Goal: Task Accomplishment & Management: Manage account settings

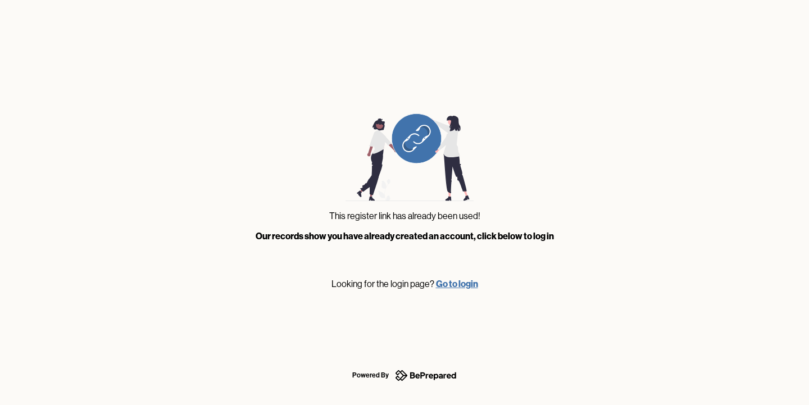
click at [457, 284] on link "Go to login" at bounding box center [457, 283] width 42 height 11
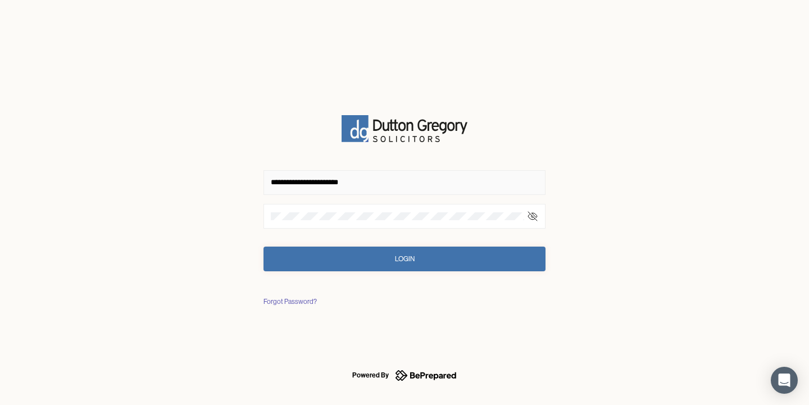
type input "**********"
click at [409, 256] on div "Login" at bounding box center [405, 258] width 20 height 11
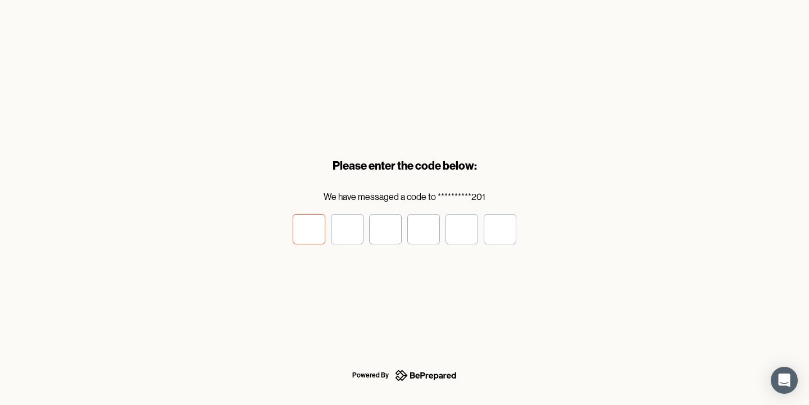
type input "*"
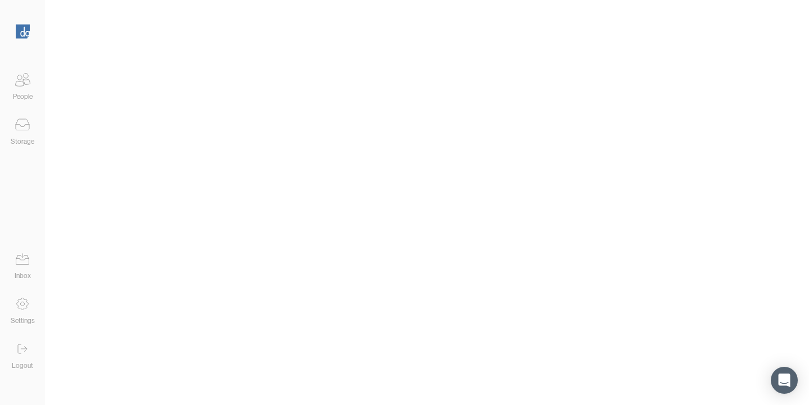
click at [18, 89] on icon at bounding box center [22, 80] width 22 height 22
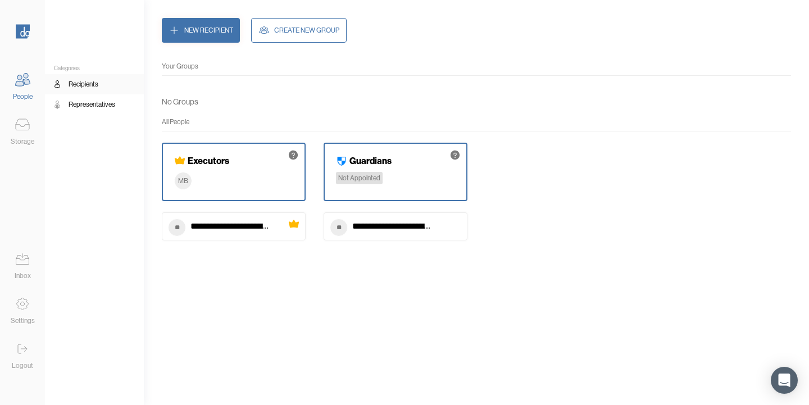
click at [22, 130] on icon at bounding box center [22, 124] width 13 height 11
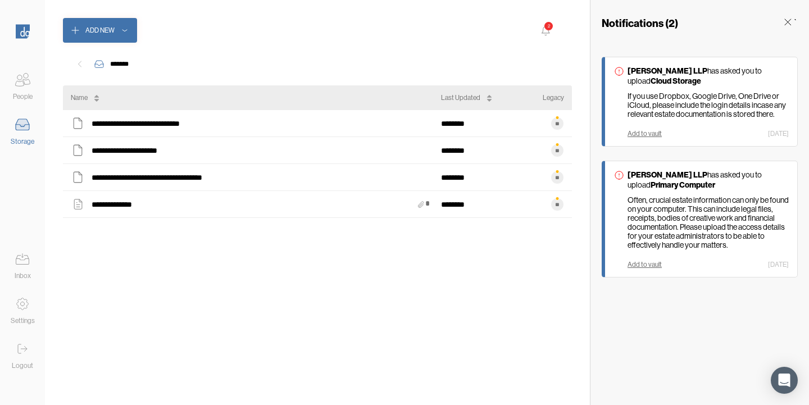
click at [26, 88] on icon at bounding box center [22, 80] width 22 height 22
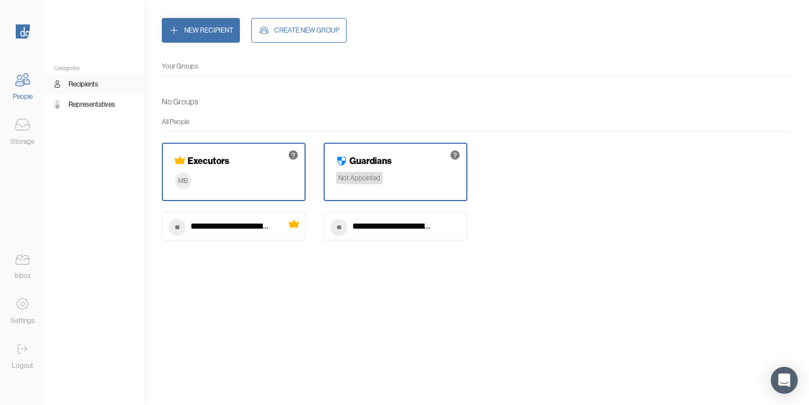
click at [375, 178] on div "Not Appointed" at bounding box center [359, 178] width 47 height 12
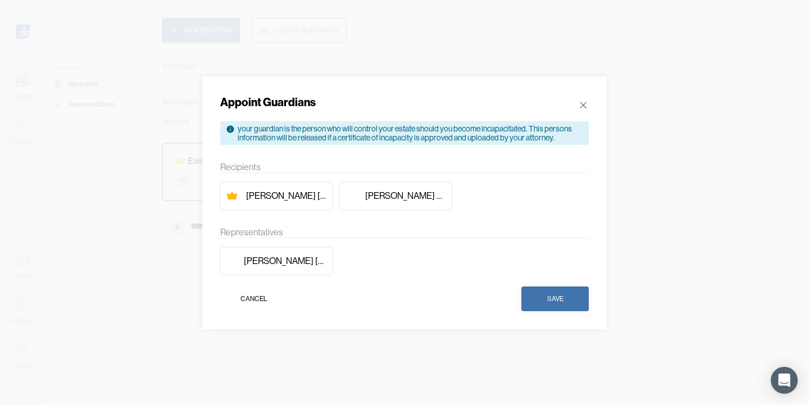
click at [293, 203] on div "[PERSON_NAME]" at bounding box center [276, 196] width 112 height 28
click at [542, 301] on button "Save" at bounding box center [554, 299] width 67 height 25
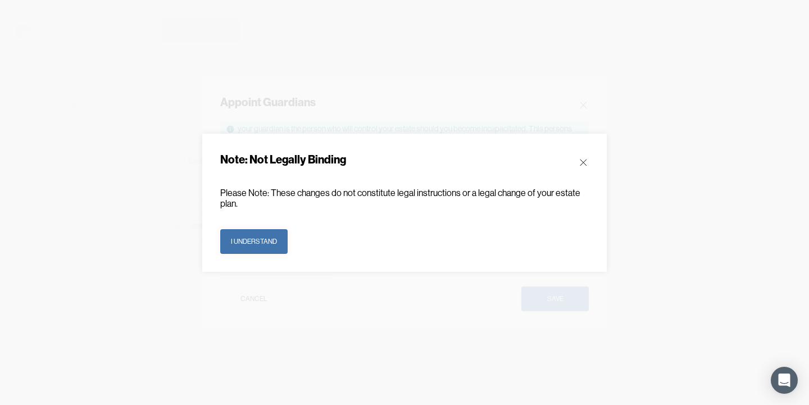
click at [261, 244] on div "I understand" at bounding box center [254, 241] width 46 height 11
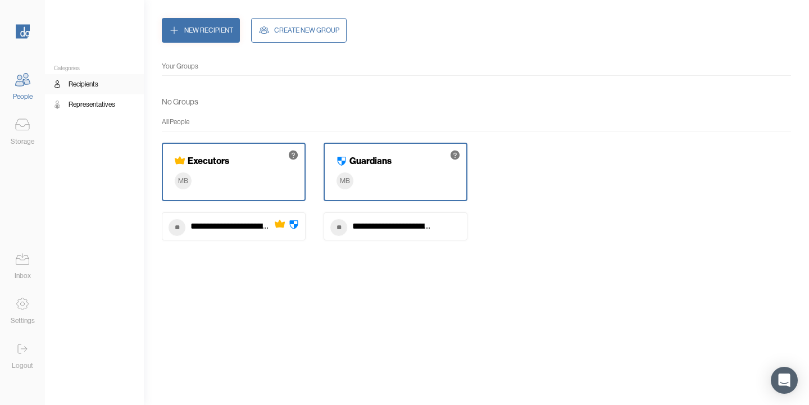
click at [381, 173] on div "Guardians MB" at bounding box center [396, 172] width 144 height 58
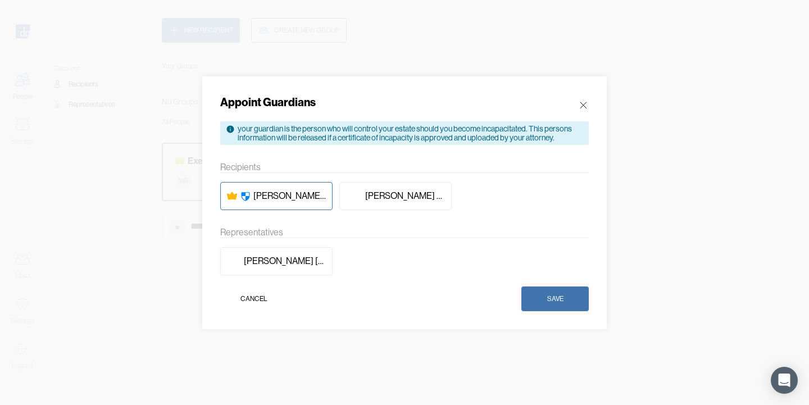
click at [581, 101] on icon at bounding box center [583, 104] width 11 height 11
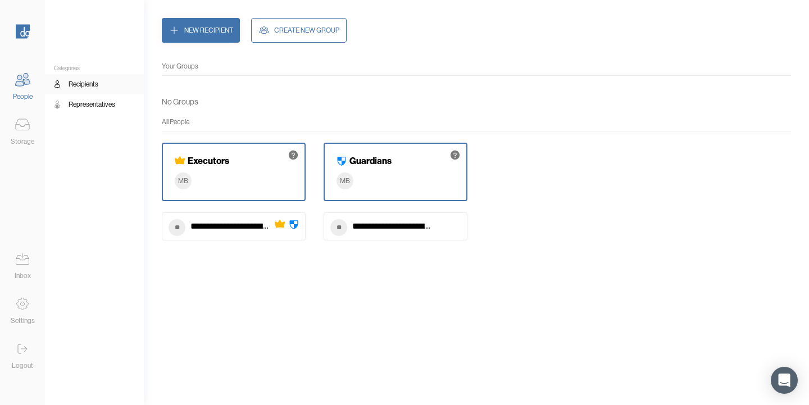
click at [372, 228] on div "**********" at bounding box center [392, 227] width 81 height 16
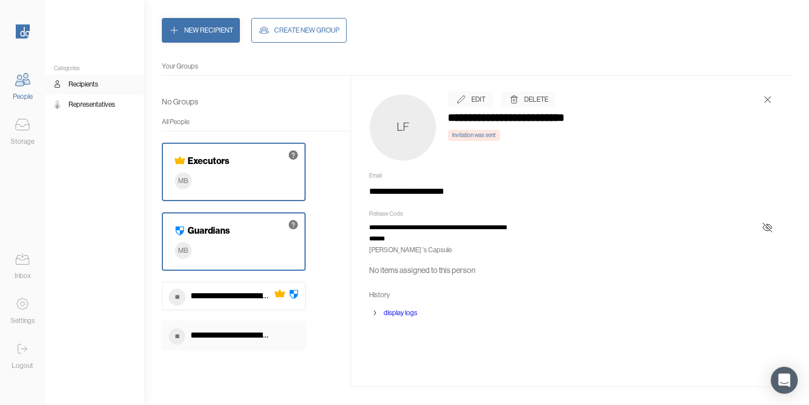
click at [530, 101] on div "Delete" at bounding box center [536, 99] width 24 height 11
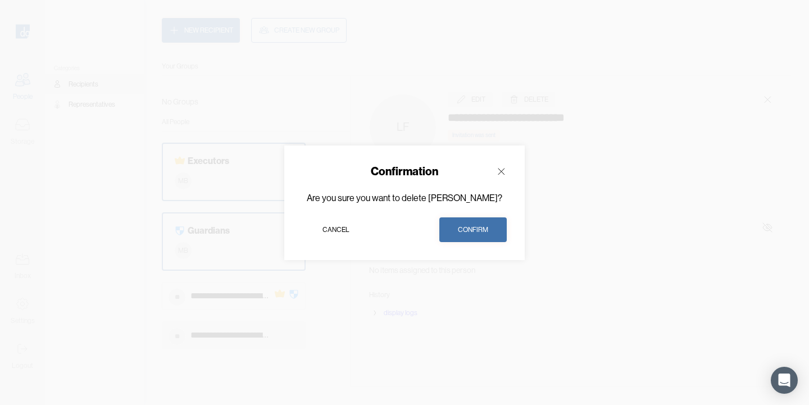
click at [473, 235] on div "Confirm" at bounding box center [473, 229] width 30 height 11
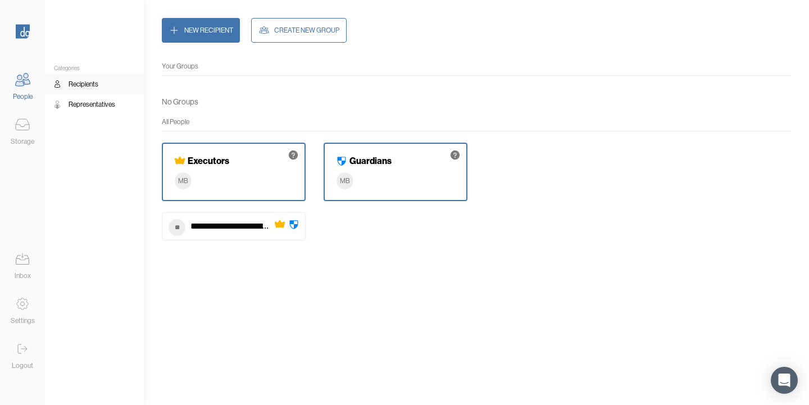
click at [387, 178] on div "Guardians MB" at bounding box center [396, 172] width 144 height 58
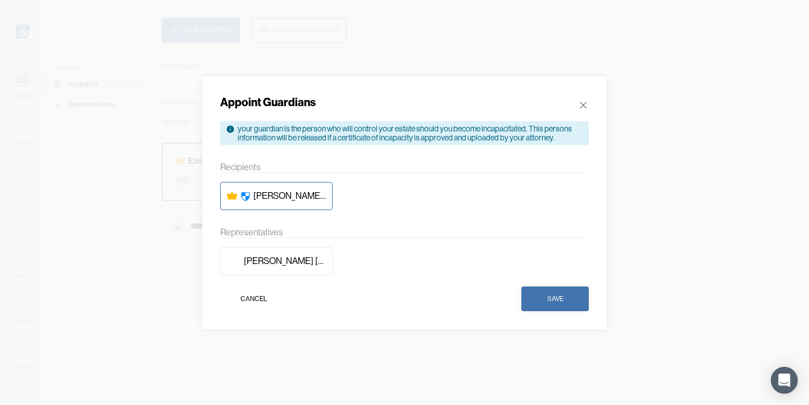
click at [585, 104] on icon at bounding box center [583, 104] width 11 height 11
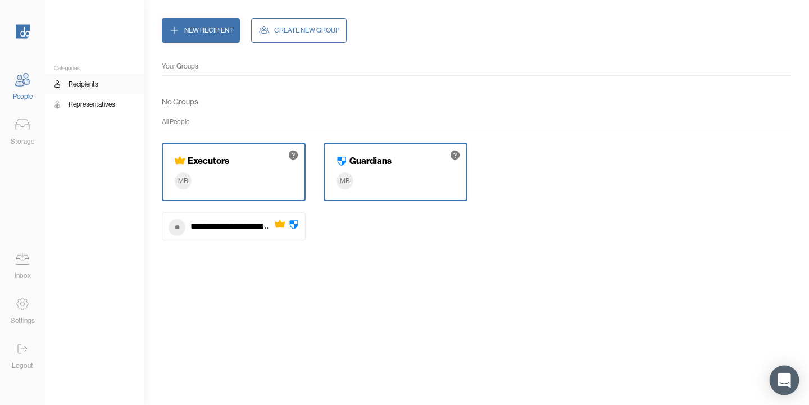
click at [673, 384] on div "Open Intercom Messenger" at bounding box center [785, 381] width 30 height 30
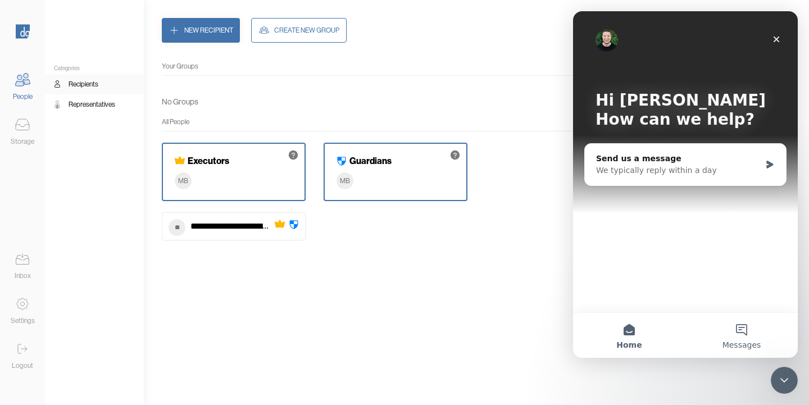
click at [673, 338] on button "Messages" at bounding box center [741, 335] width 112 height 45
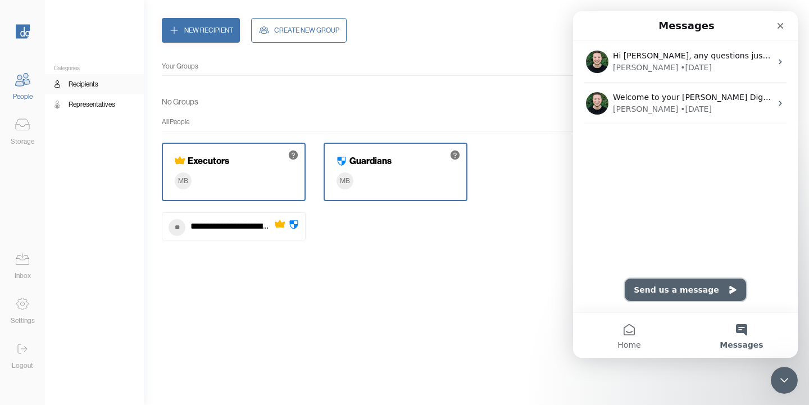
click at [673, 289] on button "Send us a message" at bounding box center [685, 290] width 121 height 22
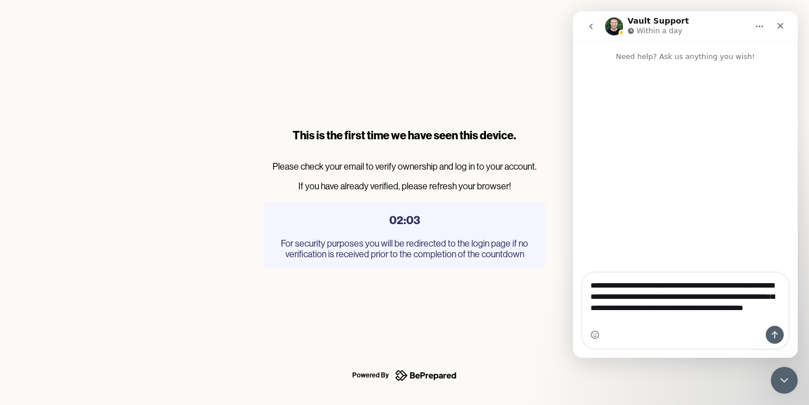
type textarea "**********"
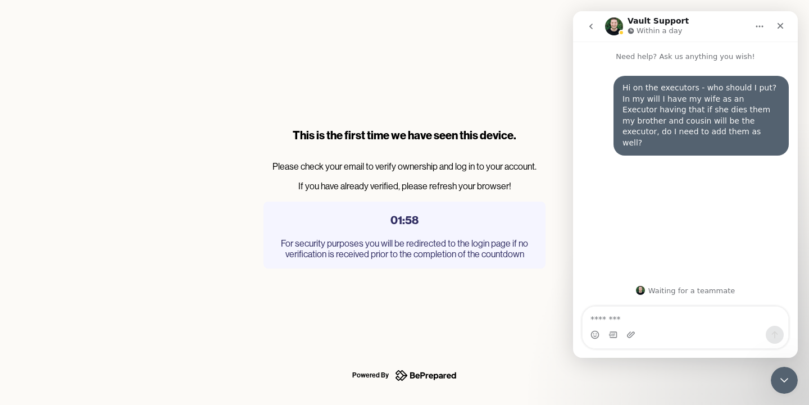
click at [406, 319] on div "This is the first time we have seen this device. Please check your email to ver…" at bounding box center [404, 202] width 809 height 405
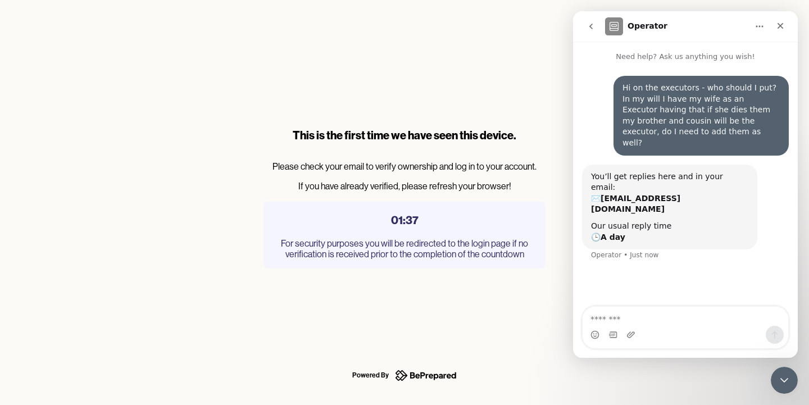
click at [587, 27] on icon "go back" at bounding box center [591, 26] width 9 height 9
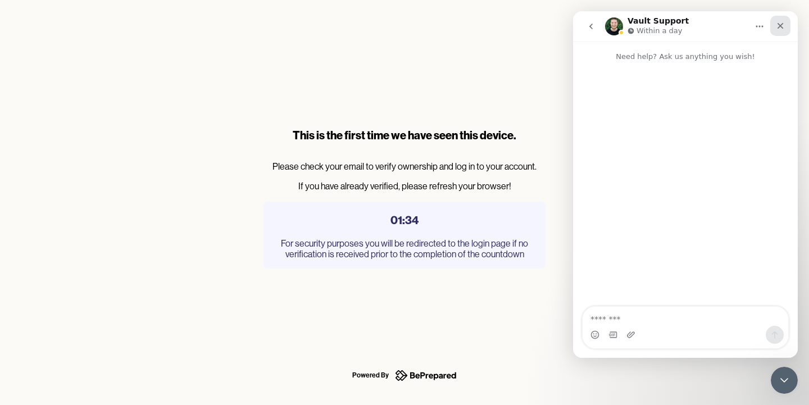
click at [673, 23] on icon "Close" at bounding box center [780, 25] width 9 height 9
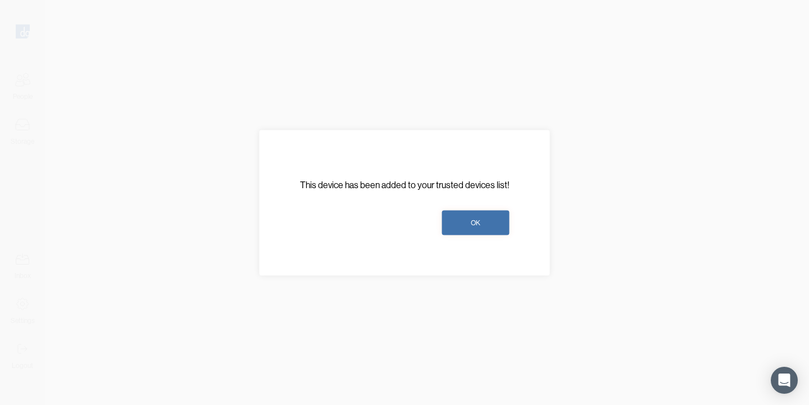
click at [479, 229] on button "OK" at bounding box center [475, 222] width 67 height 25
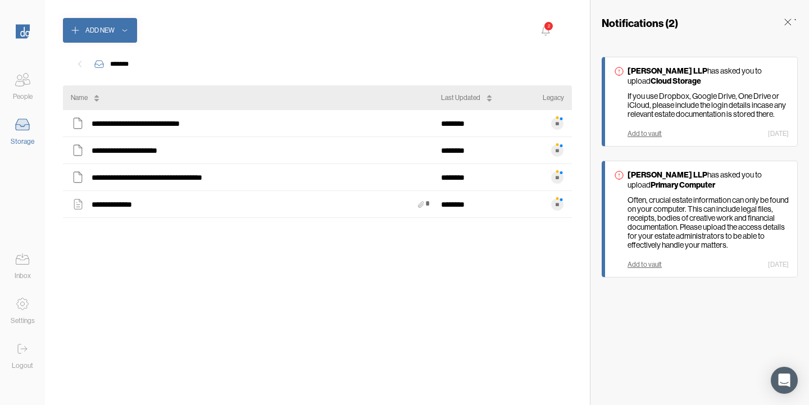
click at [655, 138] on div "Add to vault" at bounding box center [645, 134] width 34 height 8
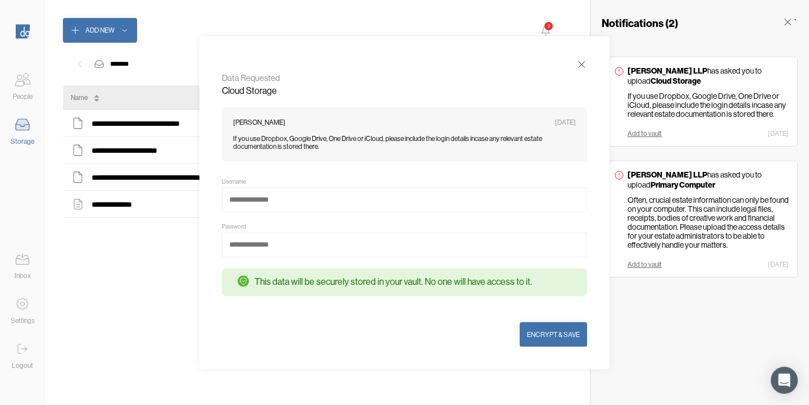
click at [582, 63] on icon at bounding box center [582, 64] width 6 height 6
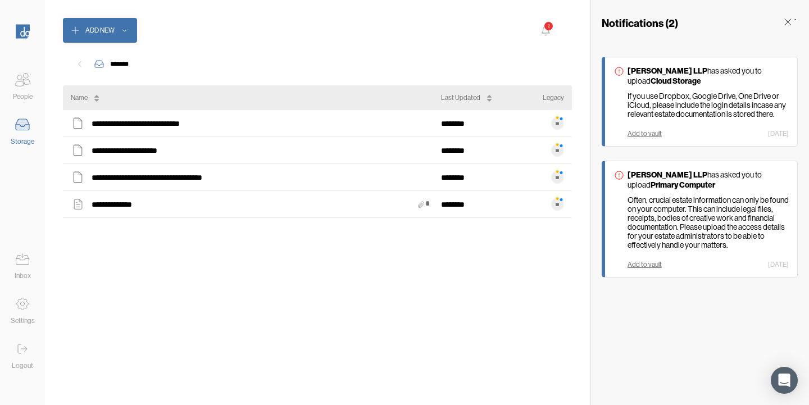
click at [785, 26] on icon at bounding box center [787, 21] width 11 height 11
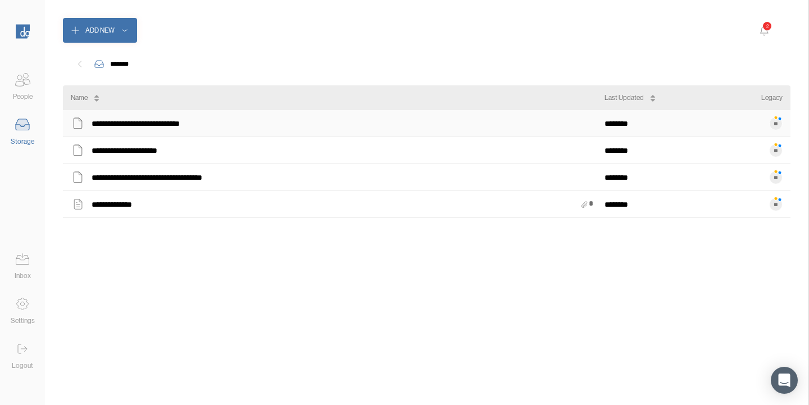
click at [410, 127] on div "**********" at bounding box center [338, 123] width 534 height 15
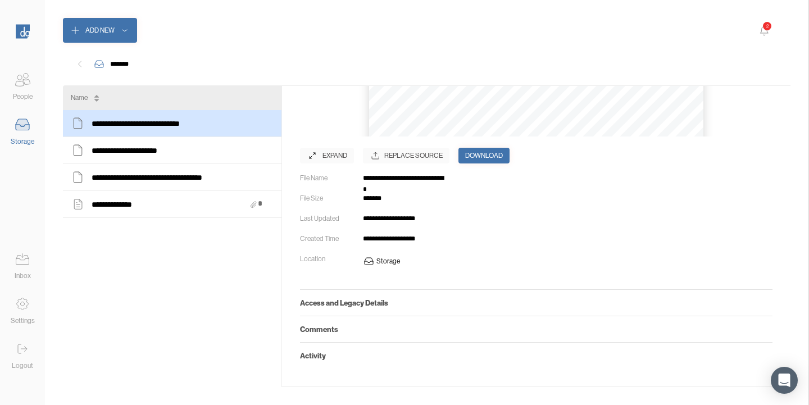
scroll to position [203, 0]
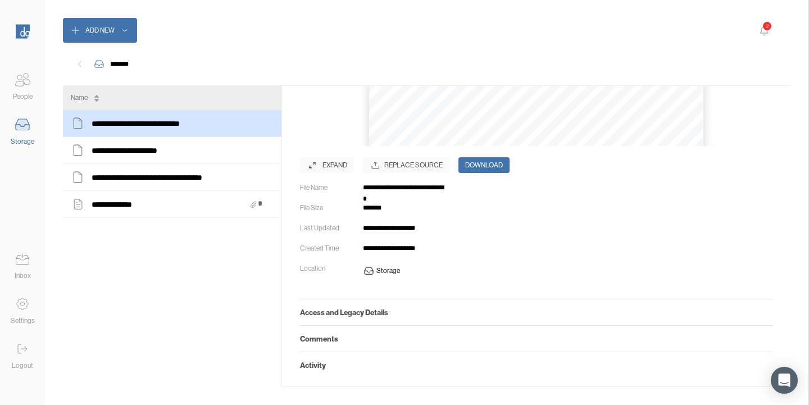
click at [337, 344] on div "Comments" at bounding box center [536, 338] width 473 height 26
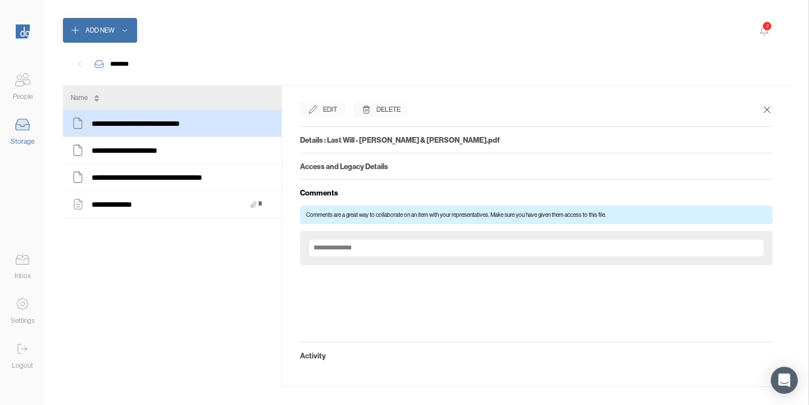
click at [337, 167] on h5 "Access and Legacy Details" at bounding box center [536, 166] width 473 height 9
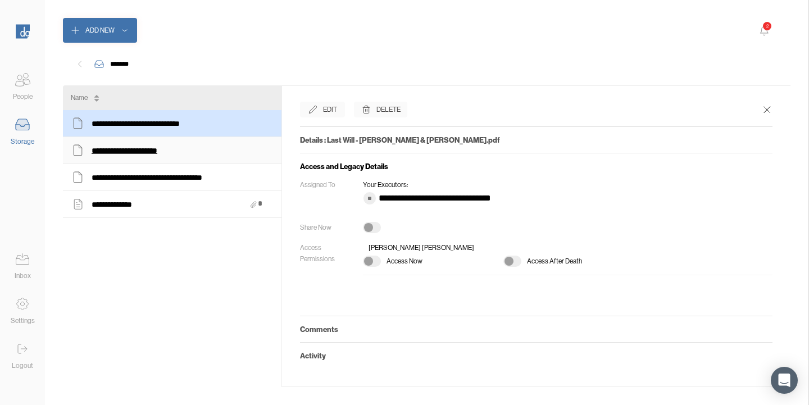
click at [129, 148] on div "**********" at bounding box center [133, 150] width 83 height 15
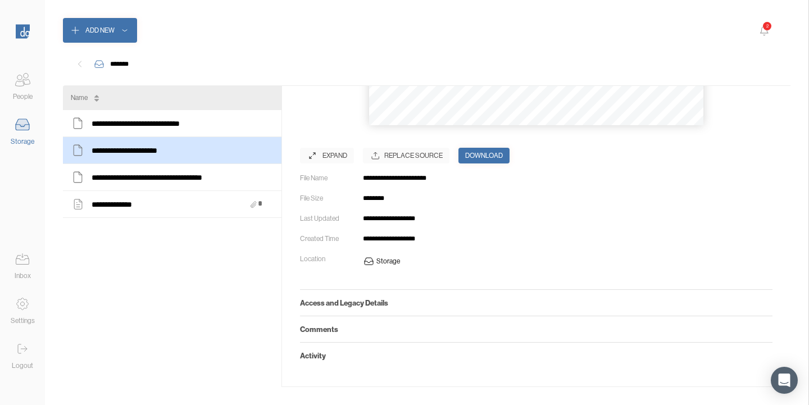
scroll to position [212, 0]
click at [353, 300] on h5 "Access and Legacy Details" at bounding box center [536, 302] width 473 height 9
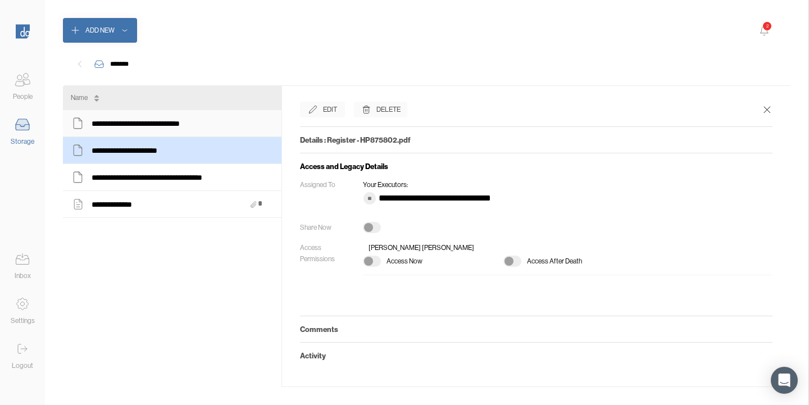
click at [231, 125] on div "**********" at bounding box center [172, 123] width 203 height 15
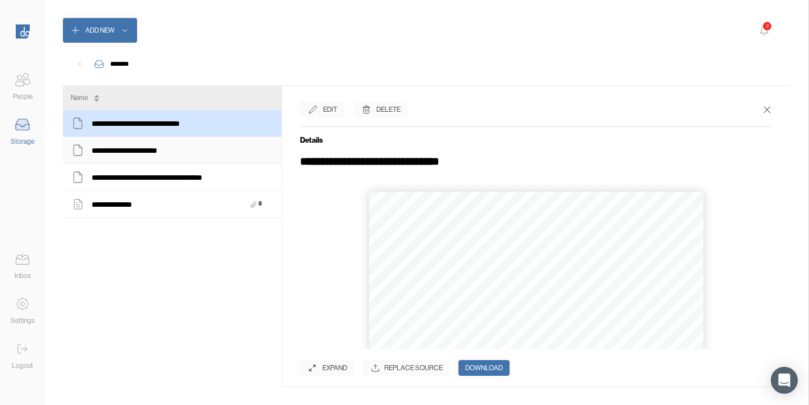
click at [233, 162] on div "**********" at bounding box center [172, 150] width 219 height 27
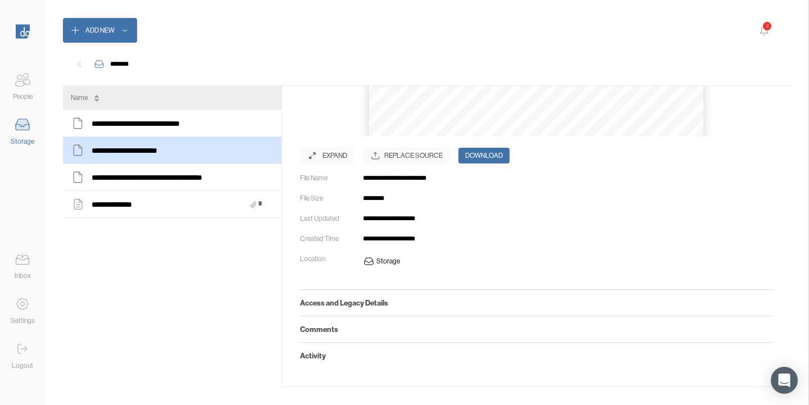
scroll to position [212, 0]
click at [411, 310] on div "Access and Legacy Details" at bounding box center [536, 302] width 473 height 26
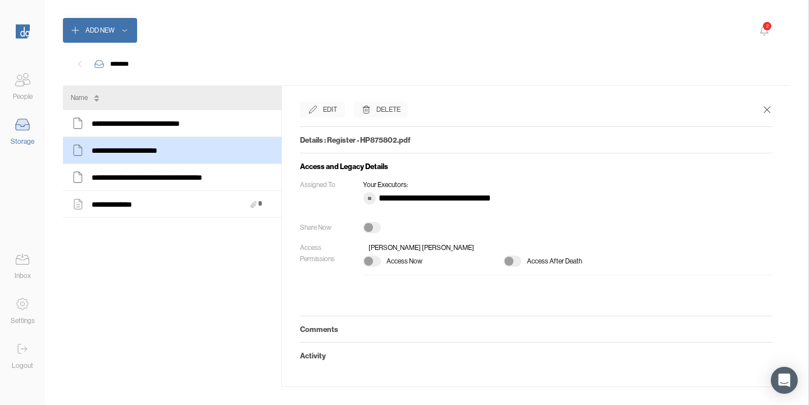
click at [374, 225] on div at bounding box center [372, 227] width 18 height 11
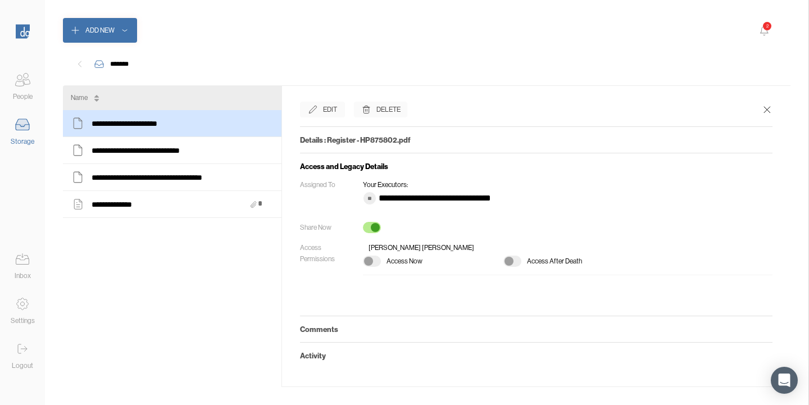
click at [372, 225] on div at bounding box center [375, 227] width 9 height 9
click at [218, 175] on div "**********" at bounding box center [156, 177] width 129 height 15
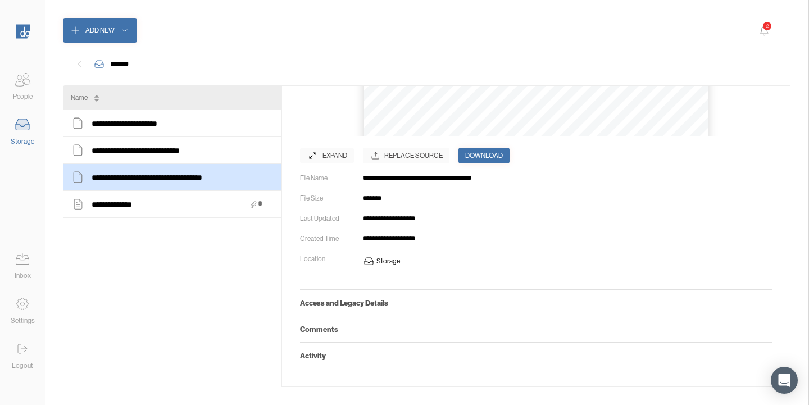
scroll to position [212, 0]
click at [398, 326] on h5 "Comments" at bounding box center [536, 329] width 473 height 9
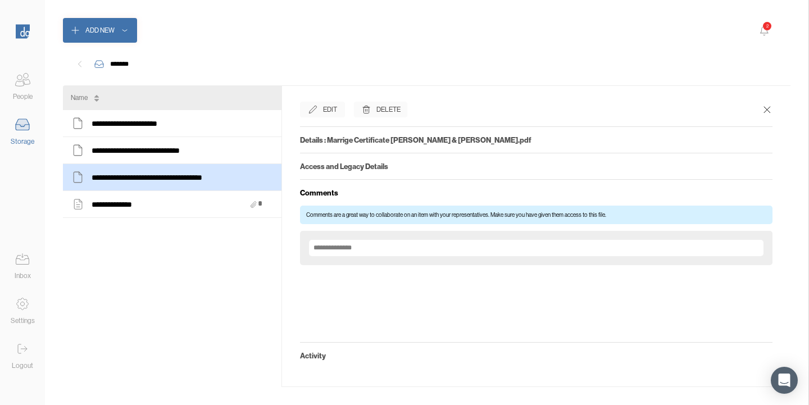
click at [395, 166] on h5 "Access and Legacy Details" at bounding box center [536, 166] width 473 height 9
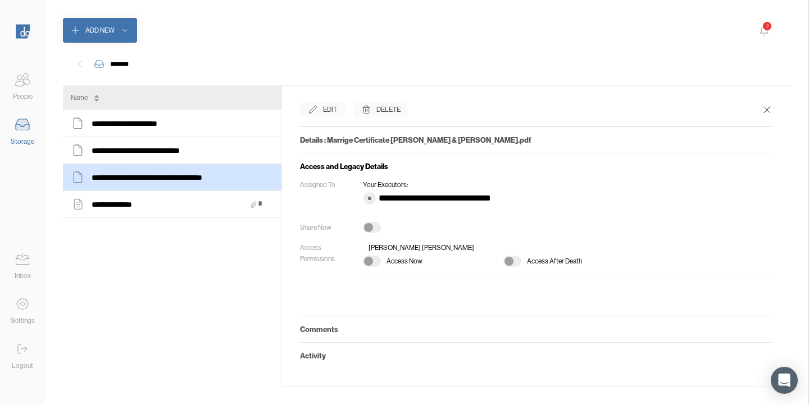
click at [371, 229] on div at bounding box center [368, 227] width 9 height 9
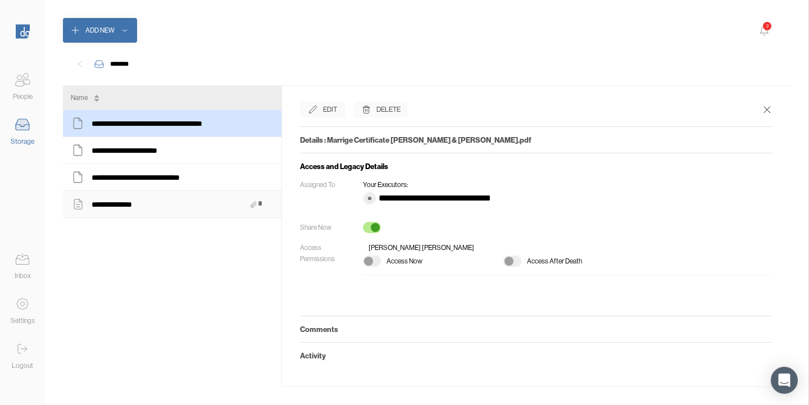
click at [163, 208] on div "**********" at bounding box center [172, 204] width 203 height 15
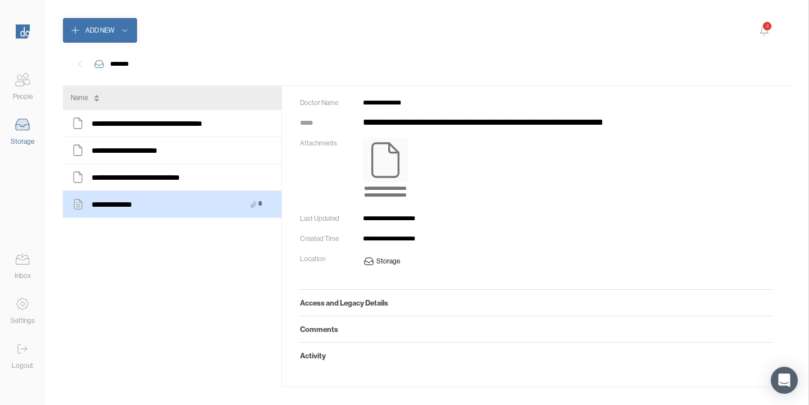
scroll to position [81, 0]
click at [422, 303] on h5 "Access and Legacy Details" at bounding box center [536, 302] width 473 height 9
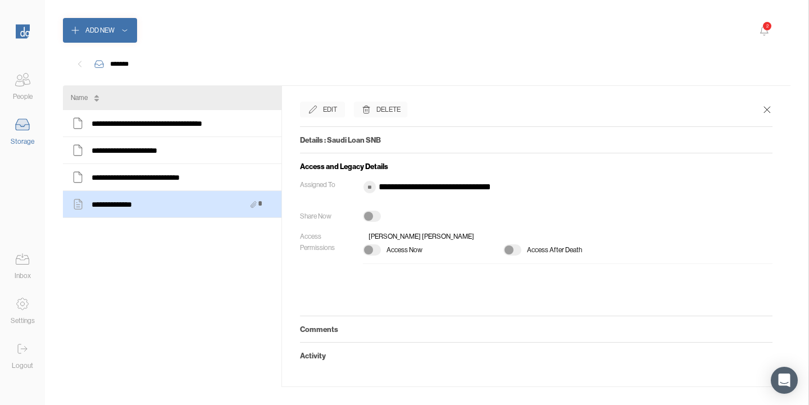
click at [370, 208] on div "**********" at bounding box center [536, 227] width 473 height 96
click at [372, 216] on div at bounding box center [368, 216] width 9 height 9
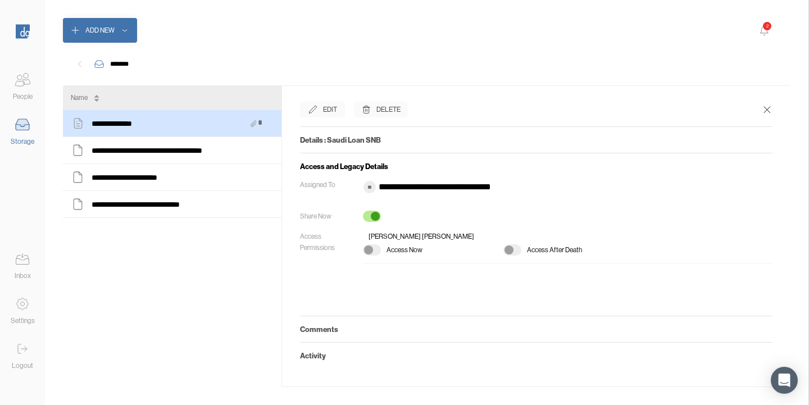
click at [374, 325] on h5 "Comments" at bounding box center [536, 329] width 473 height 9
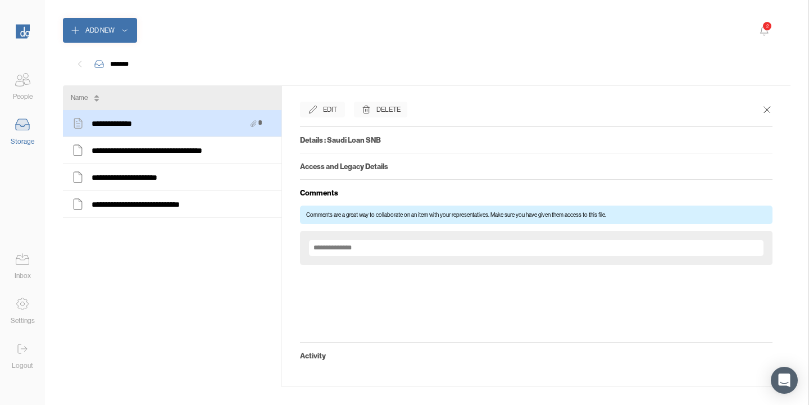
click at [386, 142] on h5 "Details : Saudi Loan SNB" at bounding box center [536, 139] width 473 height 9
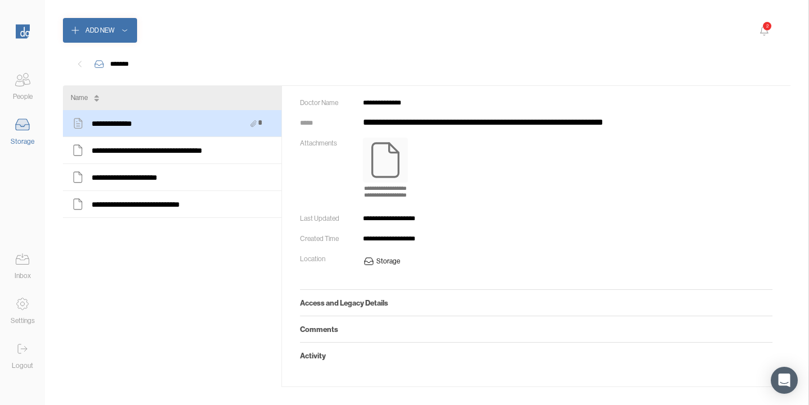
scroll to position [81, 0]
click at [385, 304] on h5 "Access and Legacy Details" at bounding box center [536, 302] width 473 height 9
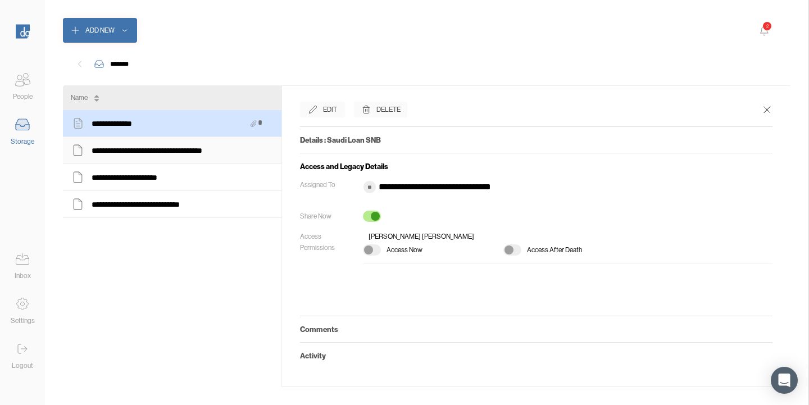
click at [248, 151] on div "**********" at bounding box center [172, 150] width 203 height 15
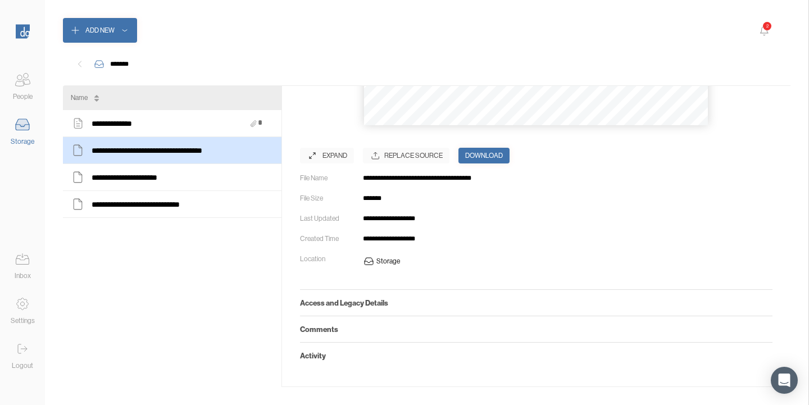
scroll to position [212, 0]
click at [382, 356] on h5 "Activity" at bounding box center [536, 355] width 473 height 9
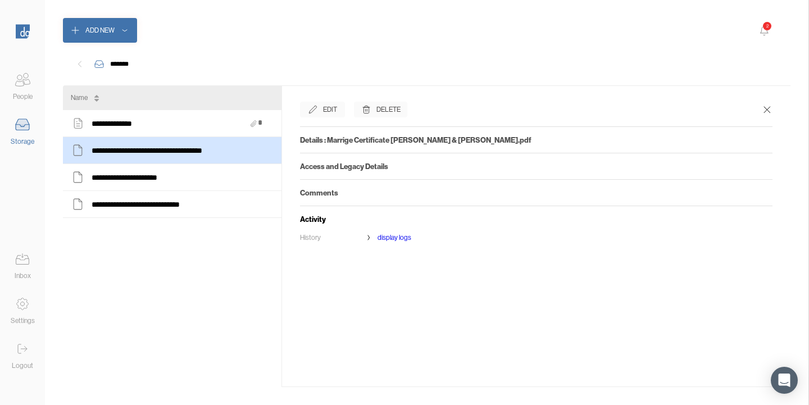
click at [364, 196] on h5 "Comments" at bounding box center [536, 192] width 473 height 9
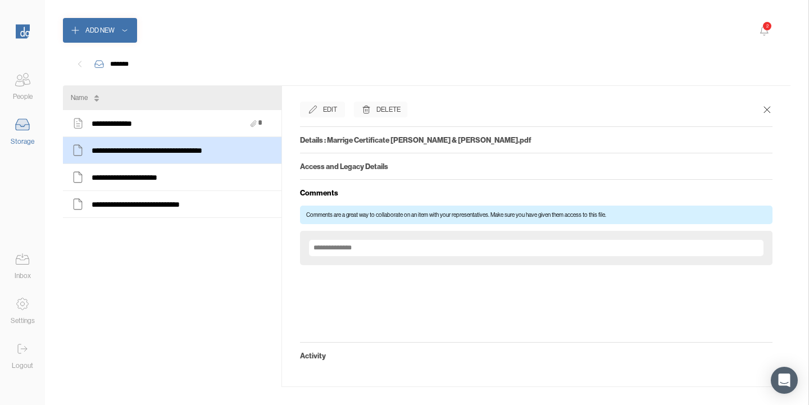
click at [412, 158] on div "Access and Legacy Details" at bounding box center [536, 166] width 473 height 26
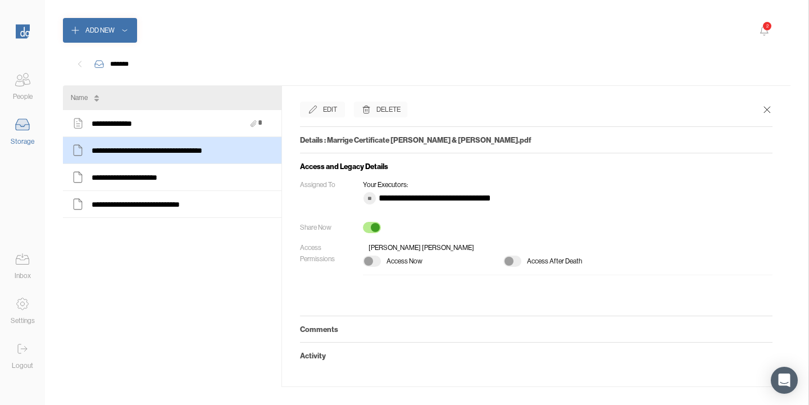
click at [520, 258] on div at bounding box center [512, 261] width 18 height 11
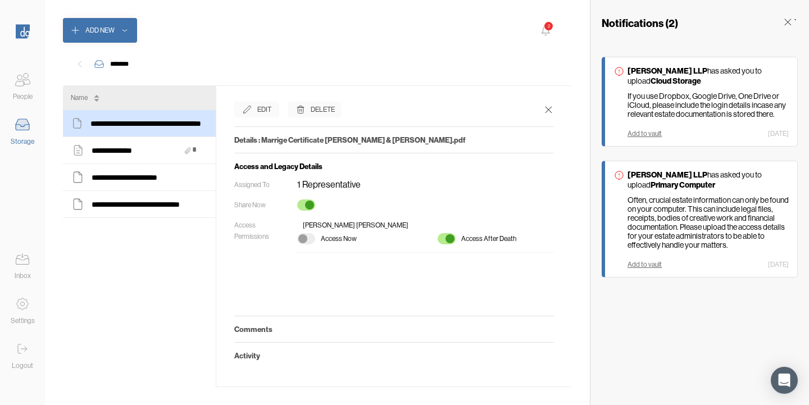
click at [790, 24] on icon at bounding box center [787, 21] width 11 height 11
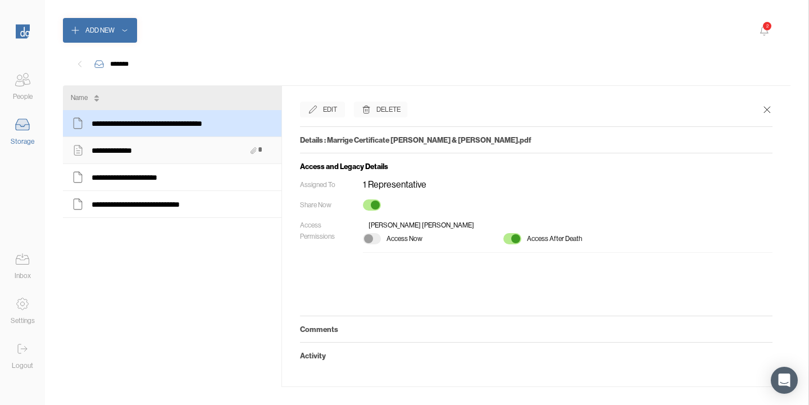
click at [194, 157] on div "**********" at bounding box center [172, 150] width 203 height 15
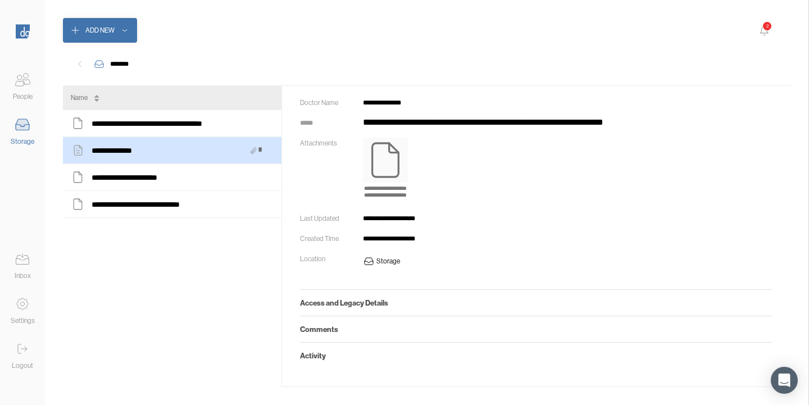
scroll to position [81, 0]
click at [379, 330] on h5 "Comments" at bounding box center [536, 329] width 473 height 9
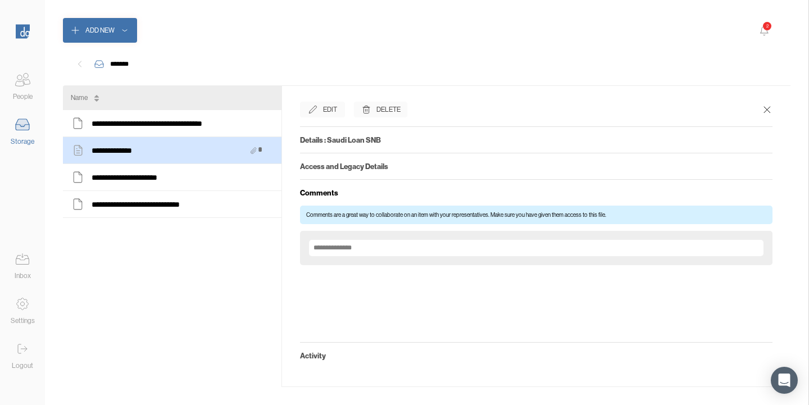
click at [416, 165] on h5 "Access and Legacy Details" at bounding box center [536, 166] width 473 height 9
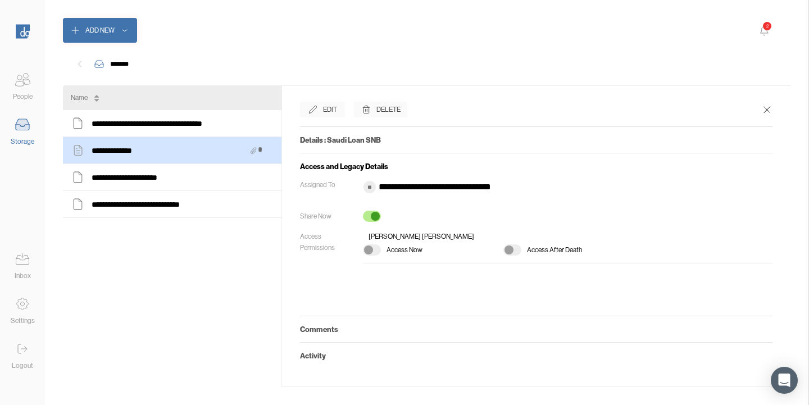
click at [516, 246] on div at bounding box center [512, 249] width 18 height 11
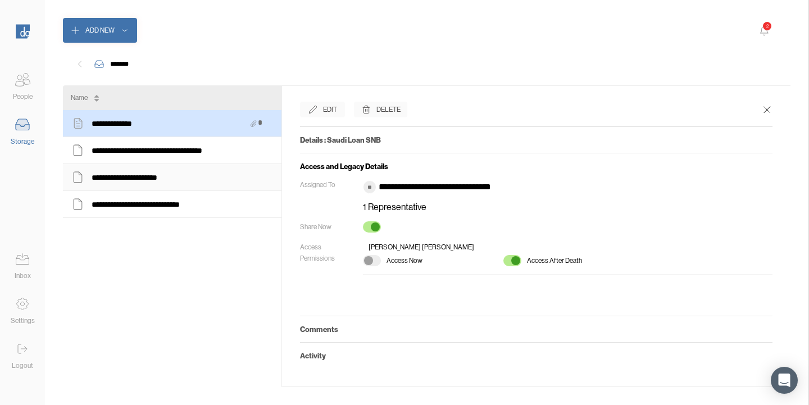
click at [205, 173] on div "**********" at bounding box center [172, 177] width 203 height 15
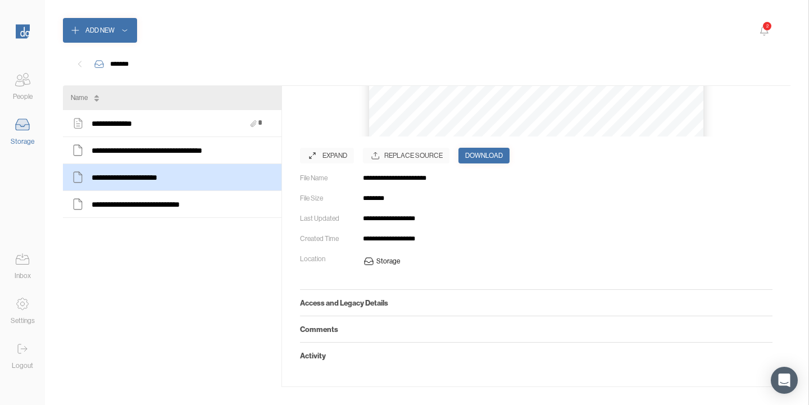
scroll to position [212, 0]
click at [386, 337] on div "Comments" at bounding box center [536, 329] width 473 height 26
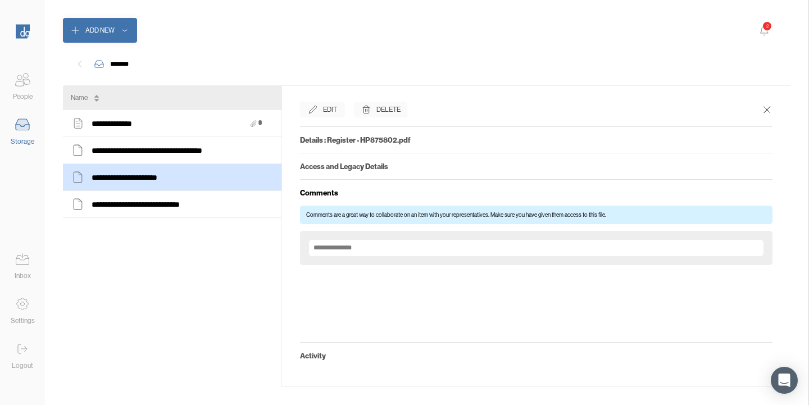
click at [406, 169] on h5 "Access and Legacy Details" at bounding box center [536, 166] width 473 height 9
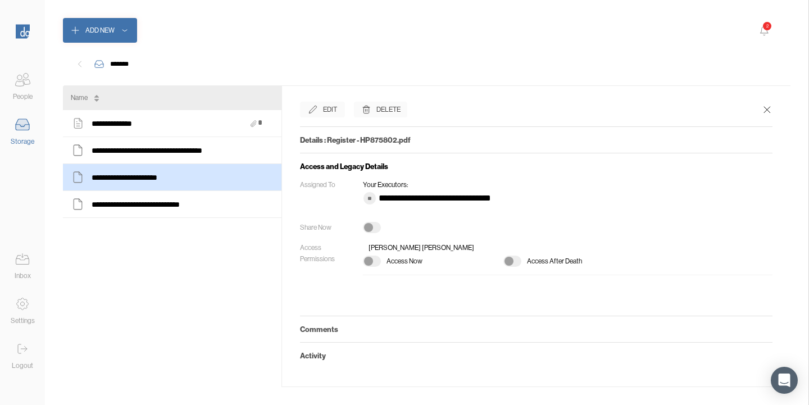
click at [512, 262] on div at bounding box center [508, 261] width 9 height 9
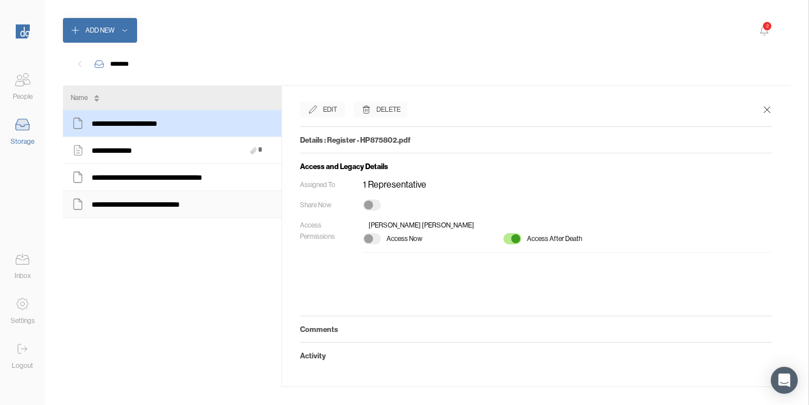
click at [228, 210] on div "**********" at bounding box center [172, 204] width 203 height 15
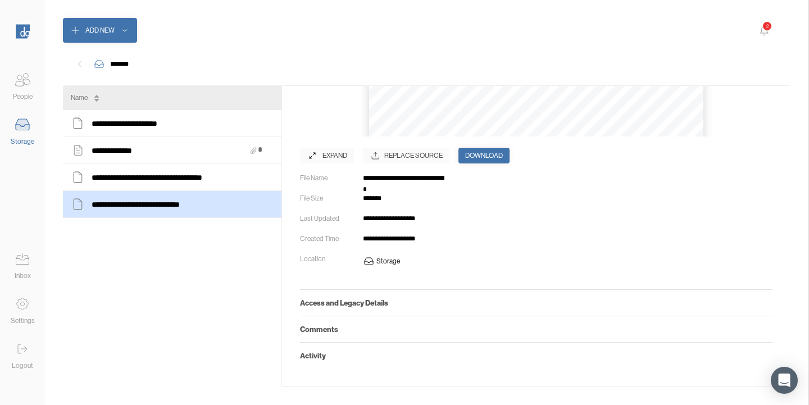
scroll to position [212, 0]
click at [428, 302] on h5 "Access and Legacy Details" at bounding box center [536, 302] width 473 height 9
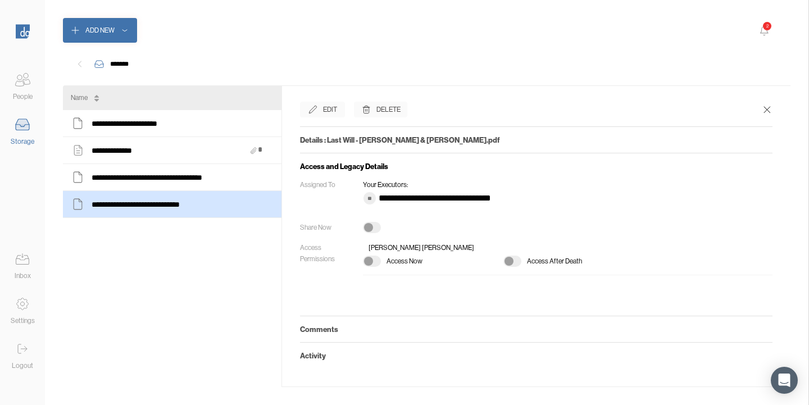
click at [515, 261] on div at bounding box center [512, 261] width 18 height 11
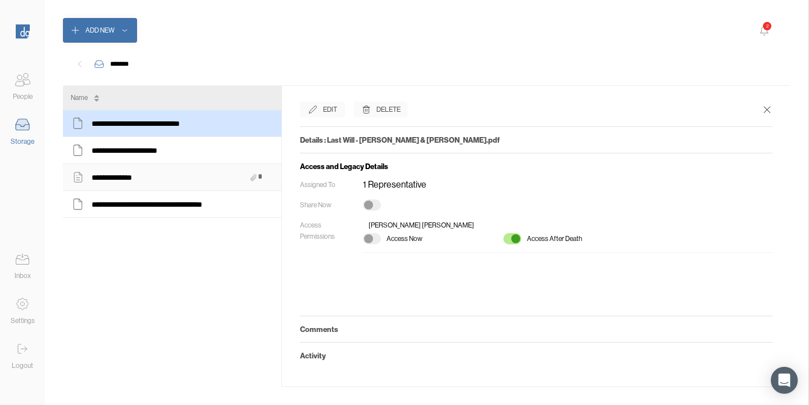
click at [153, 184] on div "**********" at bounding box center [172, 177] width 203 height 15
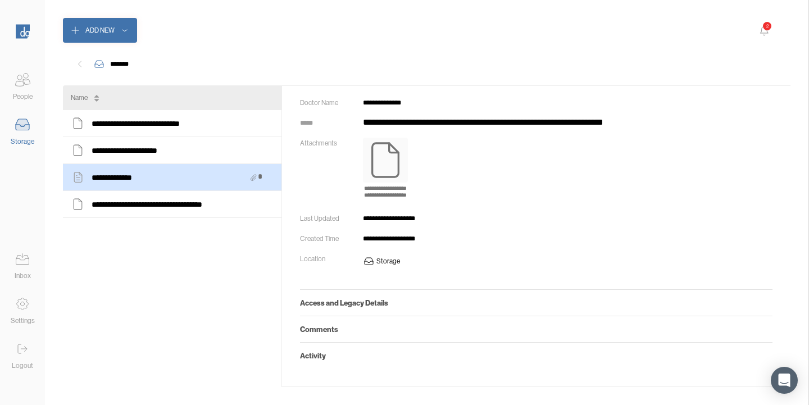
scroll to position [81, 0]
click at [408, 308] on div "Access and Legacy Details" at bounding box center [536, 302] width 473 height 26
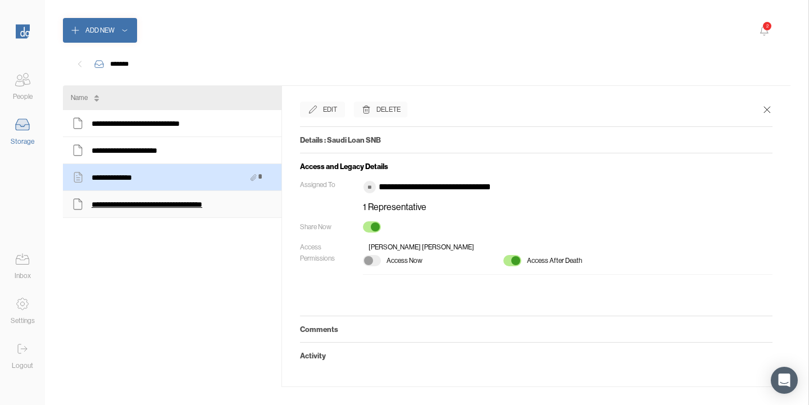
click at [198, 198] on div "**********" at bounding box center [156, 204] width 129 height 15
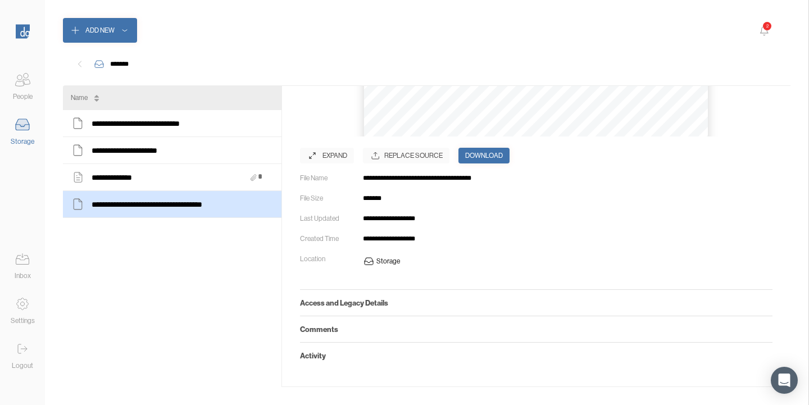
scroll to position [212, 0]
click at [402, 303] on h5 "Access and Legacy Details" at bounding box center [536, 302] width 473 height 9
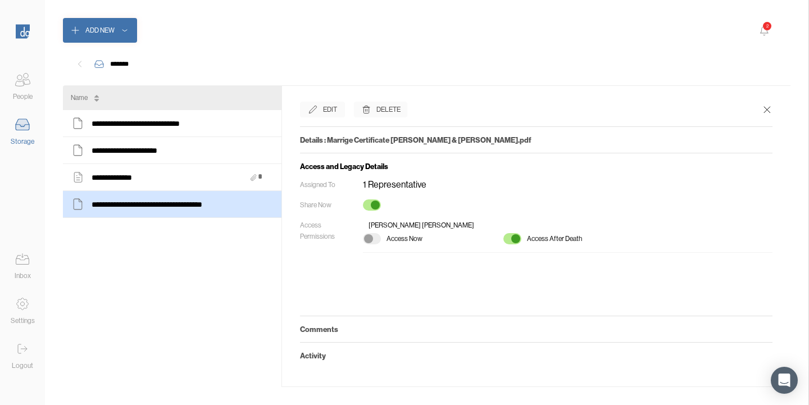
click at [390, 330] on h5 "Comments" at bounding box center [536, 329] width 473 height 9
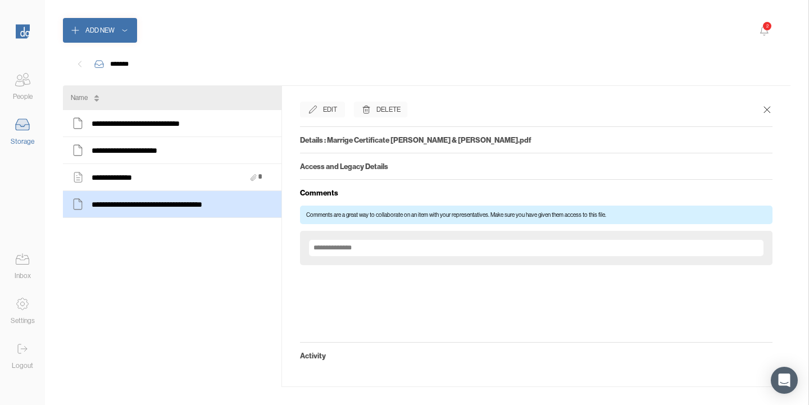
click at [9, 83] on div "People" at bounding box center [22, 86] width 45 height 34
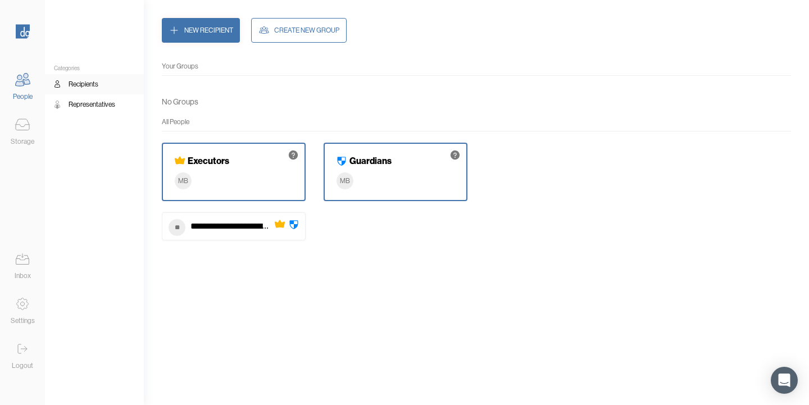
click at [96, 103] on div "Representatives" at bounding box center [92, 104] width 47 height 11
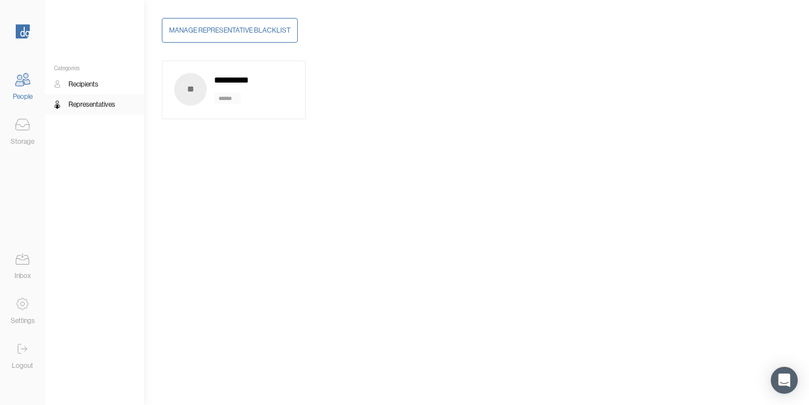
click at [85, 87] on div "Recipients" at bounding box center [84, 84] width 30 height 11
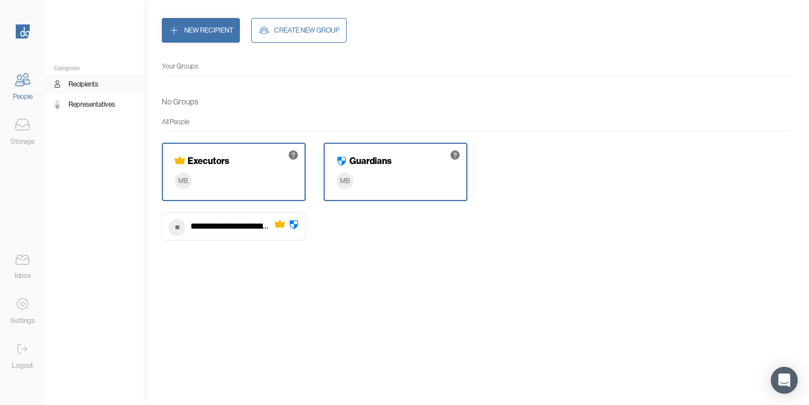
click at [22, 80] on icon at bounding box center [22, 80] width 22 height 22
click at [21, 144] on div "Storage" at bounding box center [23, 141] width 24 height 11
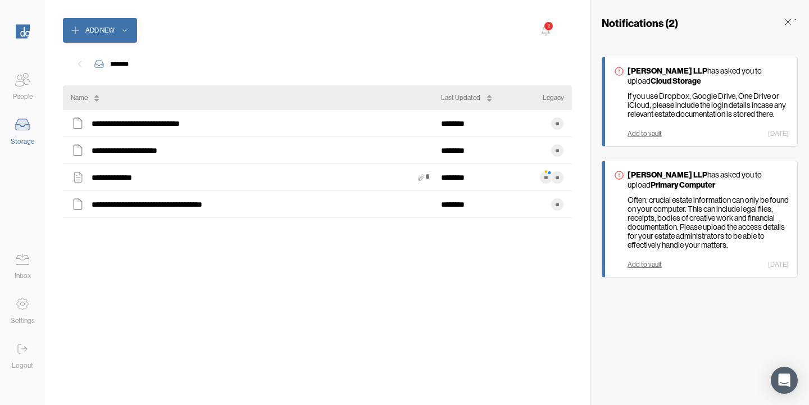
click at [789, 21] on icon at bounding box center [788, 22] width 6 height 6
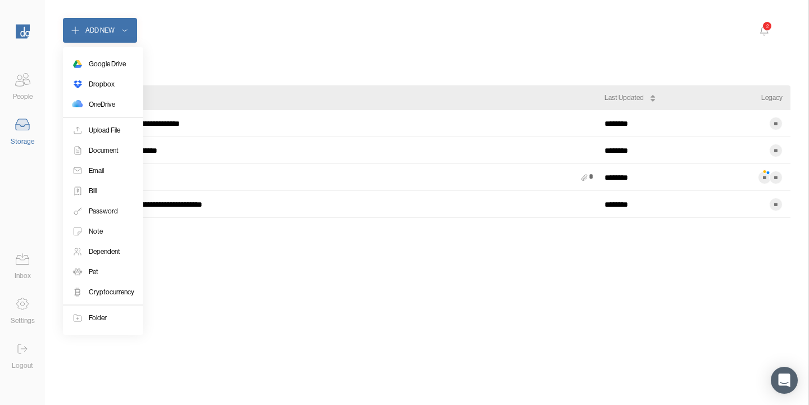
click at [110, 34] on div "Add New" at bounding box center [99, 30] width 29 height 11
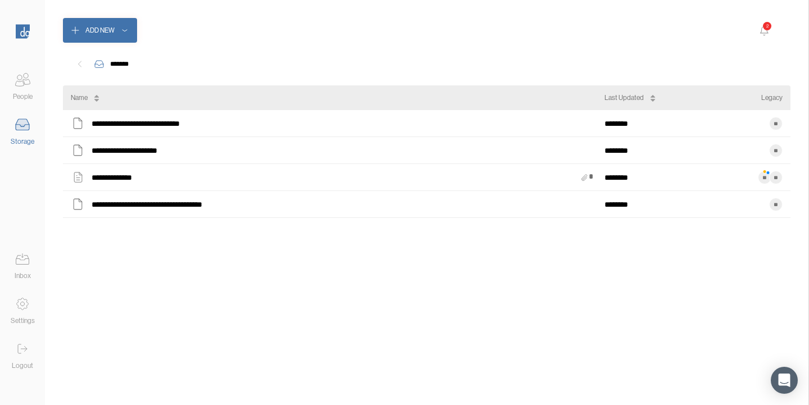
click at [25, 265] on icon at bounding box center [22, 259] width 22 height 22
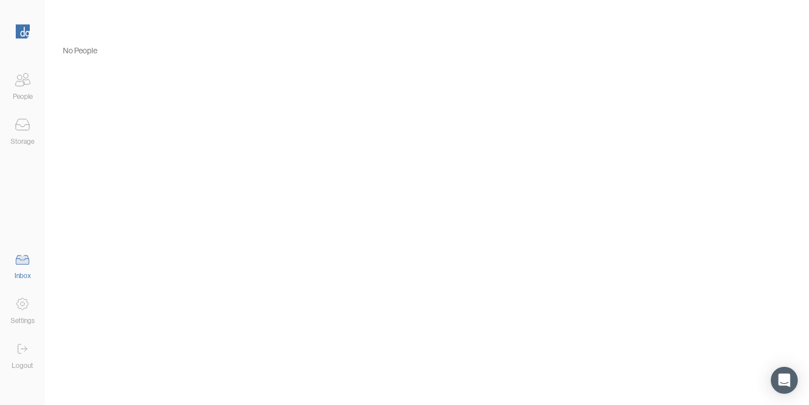
click at [27, 301] on icon at bounding box center [22, 304] width 12 height 12
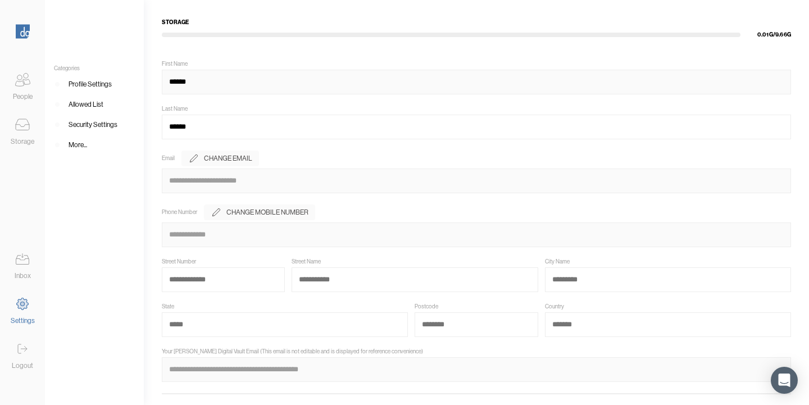
click at [199, 79] on input "******" at bounding box center [476, 82] width 629 height 25
type input "**********"
click at [72, 273] on div "Categories Profile Settings Allowed List Security Settings More..." at bounding box center [94, 202] width 99 height 405
click at [89, 103] on div "Allowed List" at bounding box center [86, 104] width 35 height 11
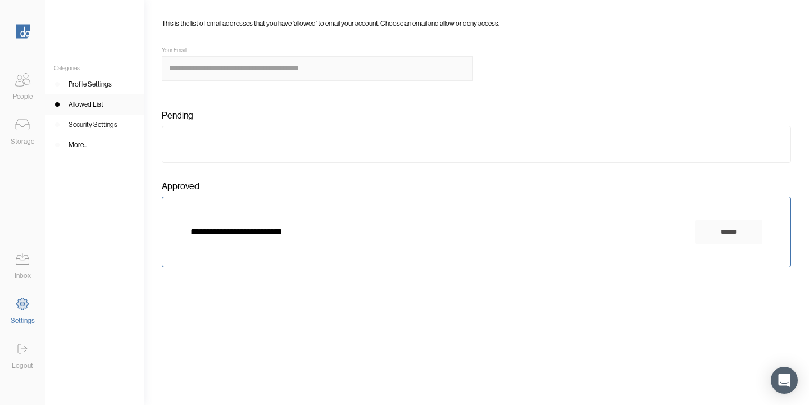
click at [91, 126] on div "Security Settings" at bounding box center [93, 124] width 49 height 11
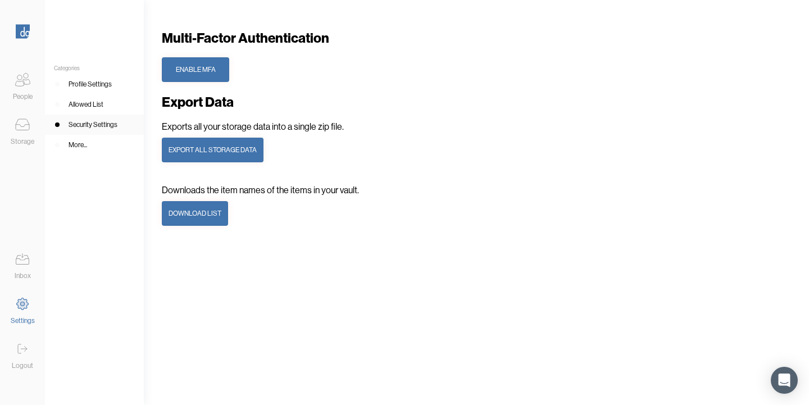
click at [86, 146] on div "More..." at bounding box center [78, 144] width 19 height 11
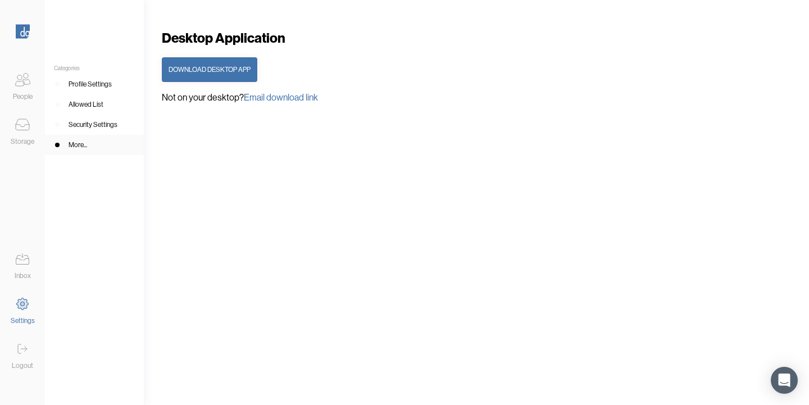
click at [221, 74] on div "Download Desktop App" at bounding box center [210, 69] width 82 height 11
click at [24, 91] on div "People" at bounding box center [23, 96] width 20 height 11
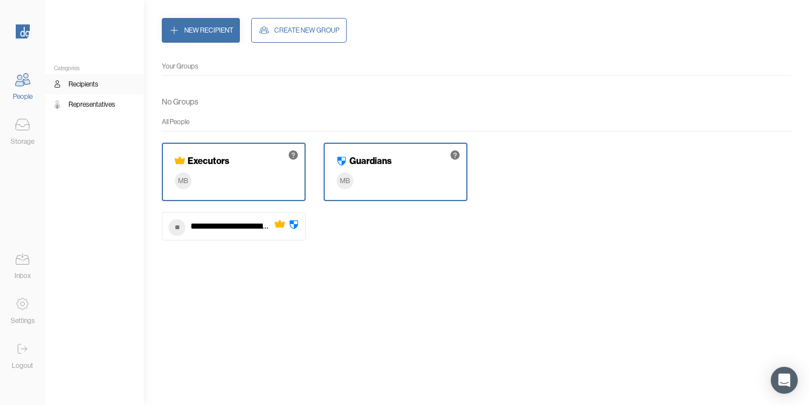
click at [100, 108] on div "Representatives" at bounding box center [92, 104] width 47 height 11
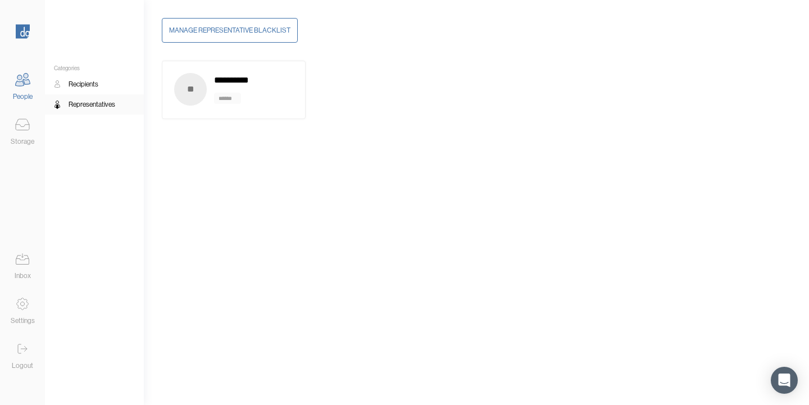
click at [89, 80] on div "Recipients" at bounding box center [84, 84] width 30 height 11
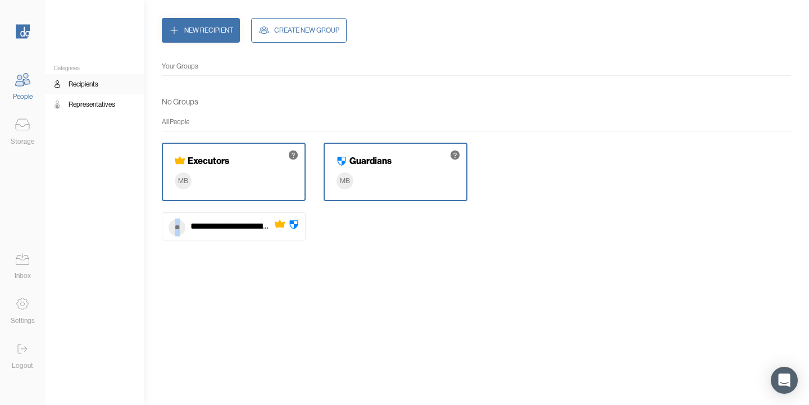
click at [466, 219] on div "**********" at bounding box center [476, 231] width 629 height 39
click at [25, 129] on icon at bounding box center [22, 124] width 22 height 22
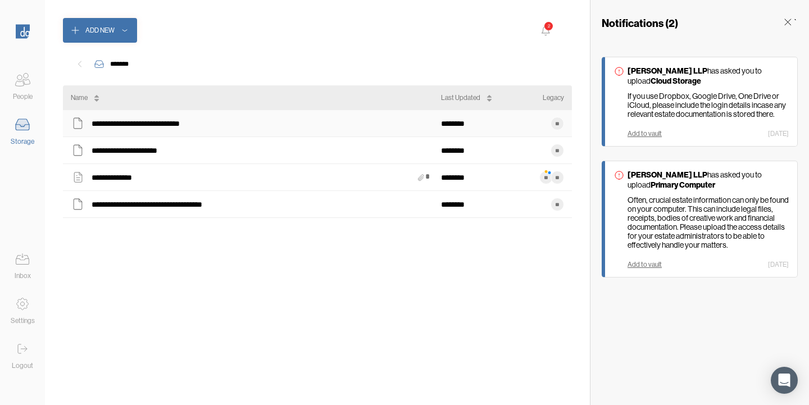
click at [216, 123] on div "**********" at bounding box center [256, 123] width 370 height 15
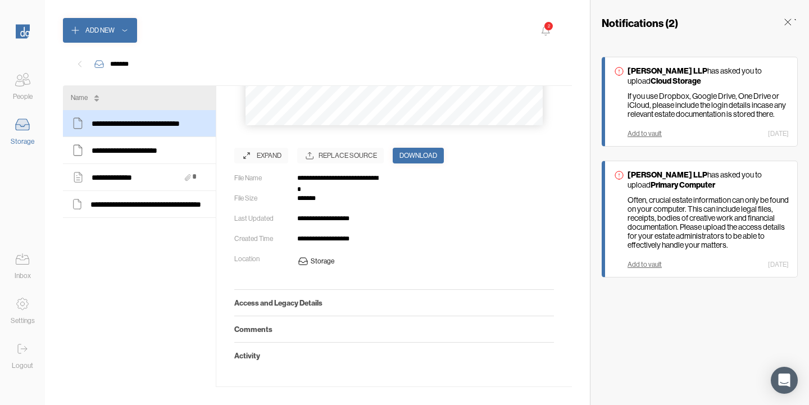
scroll to position [212, 0]
click at [285, 305] on h5 "Access and Legacy Details" at bounding box center [394, 302] width 320 height 9
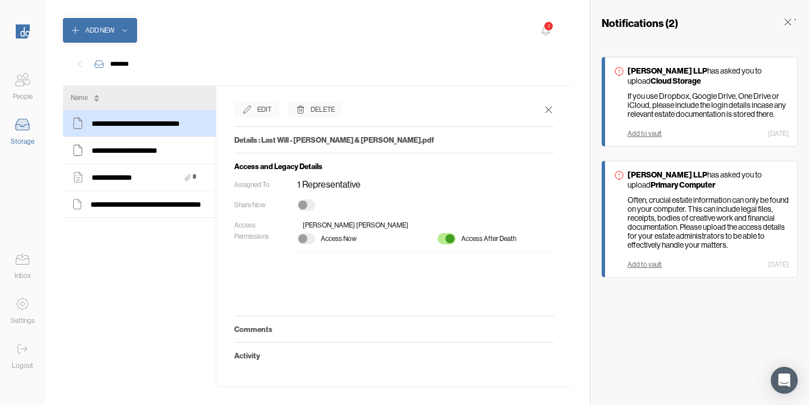
click at [309, 208] on div at bounding box center [306, 204] width 18 height 11
click at [788, 22] on icon at bounding box center [788, 22] width 6 height 6
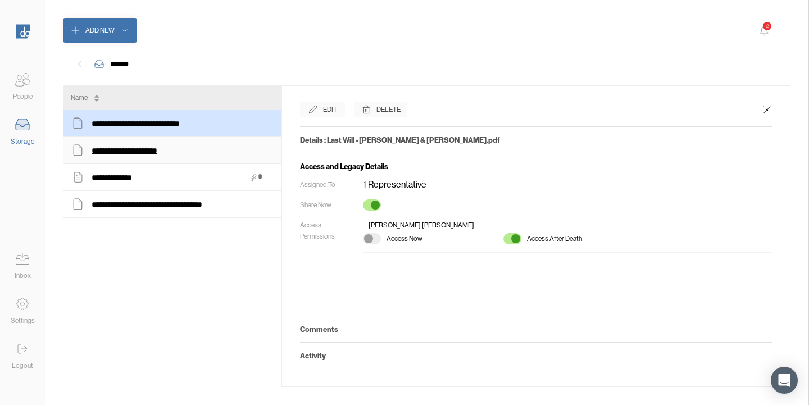
click at [137, 149] on div "**********" at bounding box center [133, 150] width 83 height 15
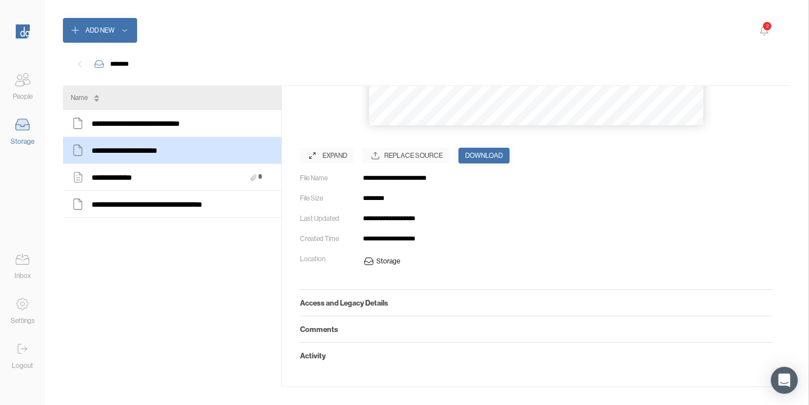
scroll to position [212, 0]
click at [353, 306] on h5 "Access and Legacy Details" at bounding box center [536, 302] width 473 height 9
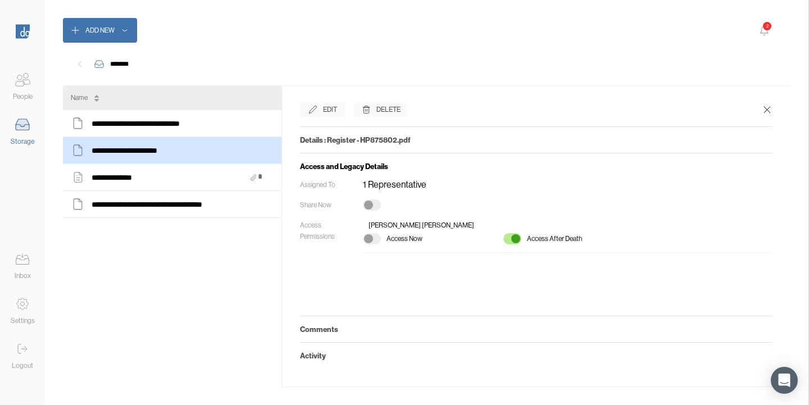
click at [372, 207] on div at bounding box center [368, 205] width 9 height 9
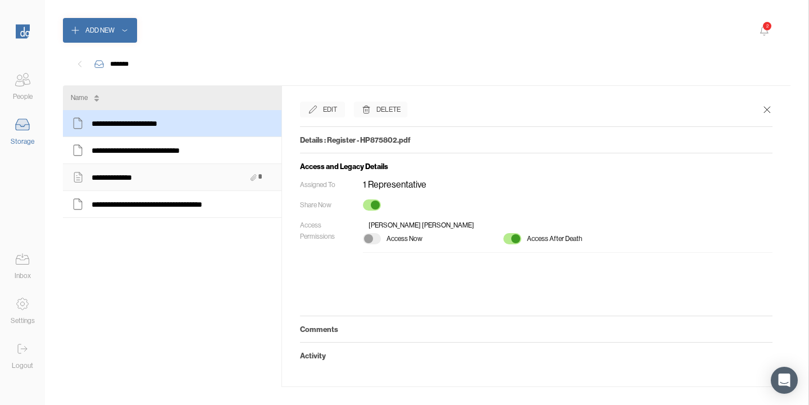
click at [181, 176] on div "**********" at bounding box center [172, 177] width 203 height 15
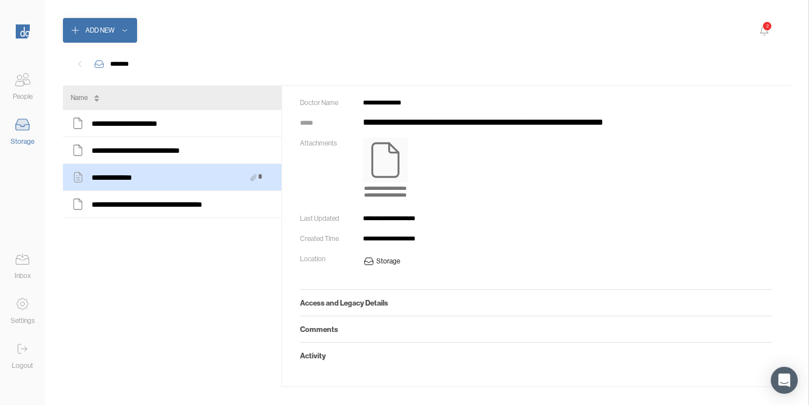
scroll to position [81, 0]
click at [354, 309] on div "Access and Legacy Details" at bounding box center [536, 302] width 473 height 26
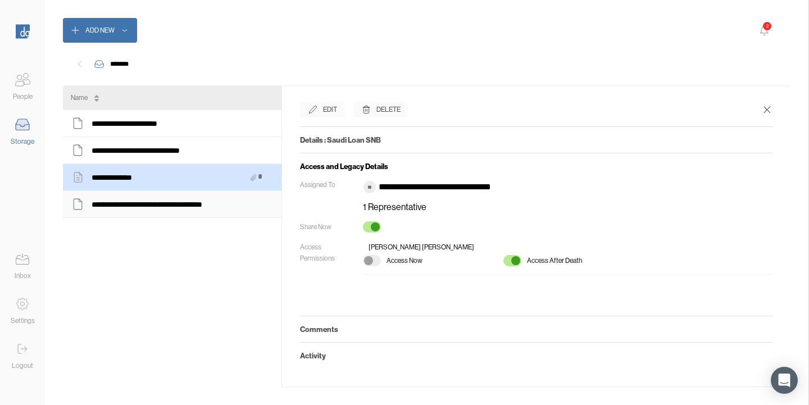
click at [251, 205] on div "**********" at bounding box center [172, 204] width 203 height 15
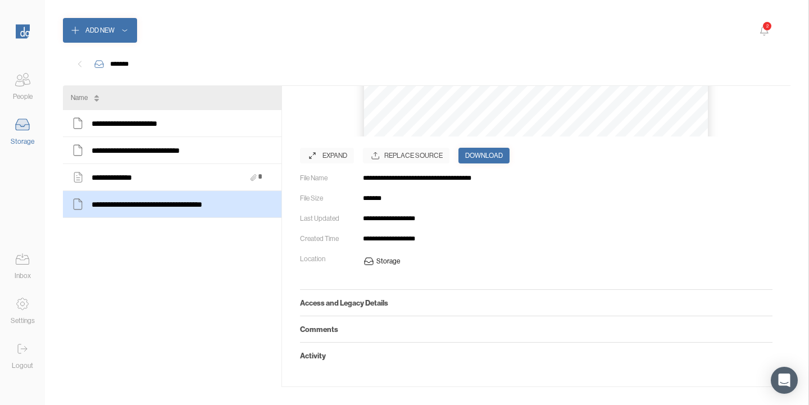
scroll to position [212, 0]
click at [420, 310] on div "Access and Legacy Details" at bounding box center [536, 302] width 473 height 26
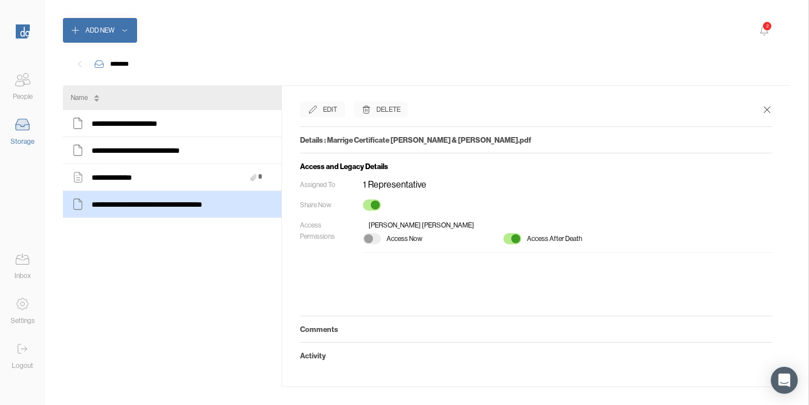
click at [766, 35] on icon at bounding box center [763, 30] width 13 height 13
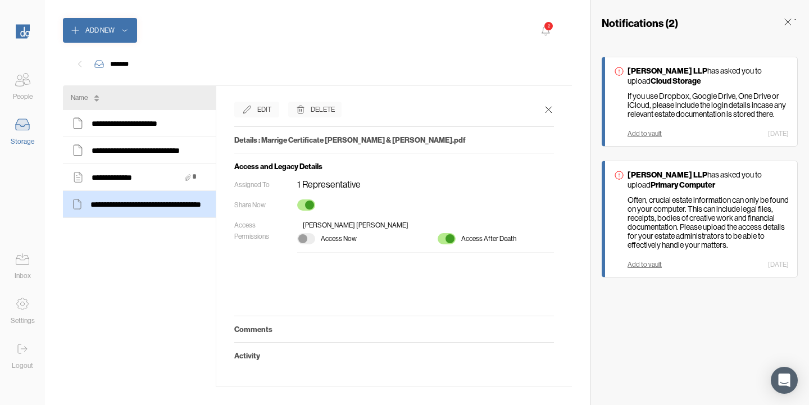
click at [731, 137] on div "Add to vault [DATE]" at bounding box center [708, 134] width 161 height 8
click at [690, 261] on div "[PERSON_NAME] has asked you to upload Primary Computer Often, crucial estate in…" at bounding box center [708, 219] width 161 height 99
click at [794, 19] on div "Notifications ( 2 ) `" at bounding box center [699, 20] width 219 height 40
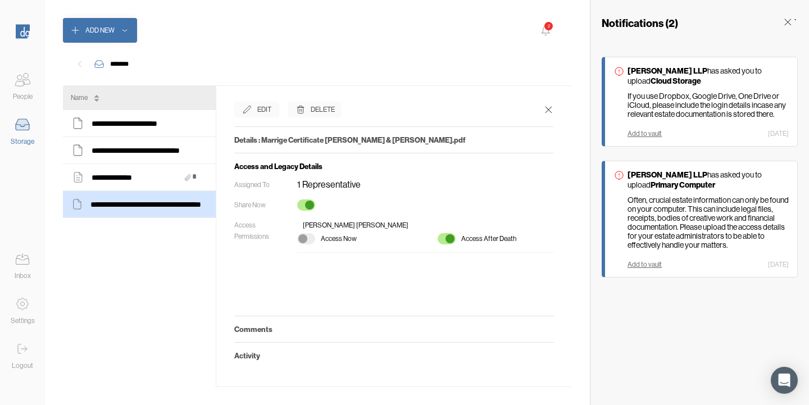
click at [785, 23] on icon at bounding box center [787, 21] width 11 height 11
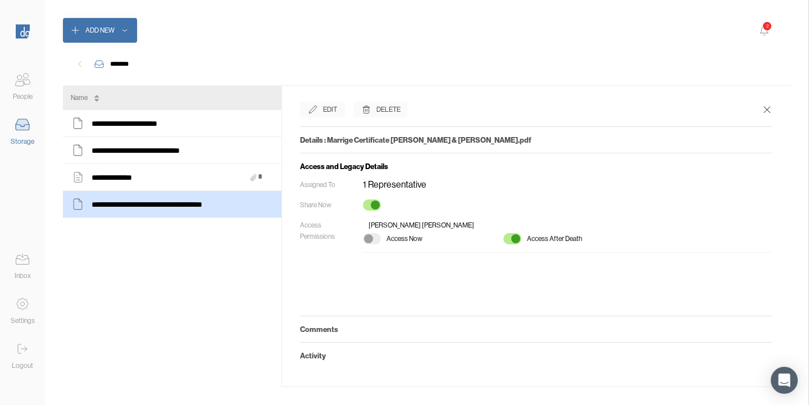
click at [22, 350] on icon at bounding box center [22, 349] width 22 height 22
